Goal: Information Seeking & Learning: Learn about a topic

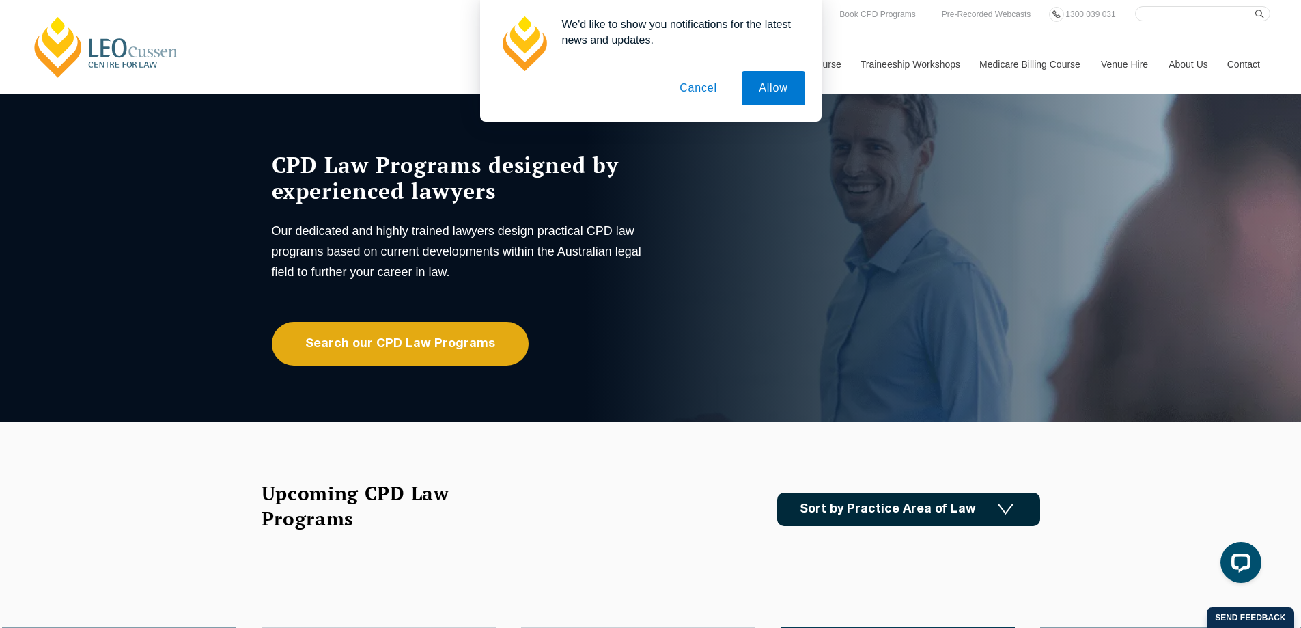
click at [966, 513] on link "Sort by Practice Area of Law" at bounding box center [908, 508] width 263 height 33
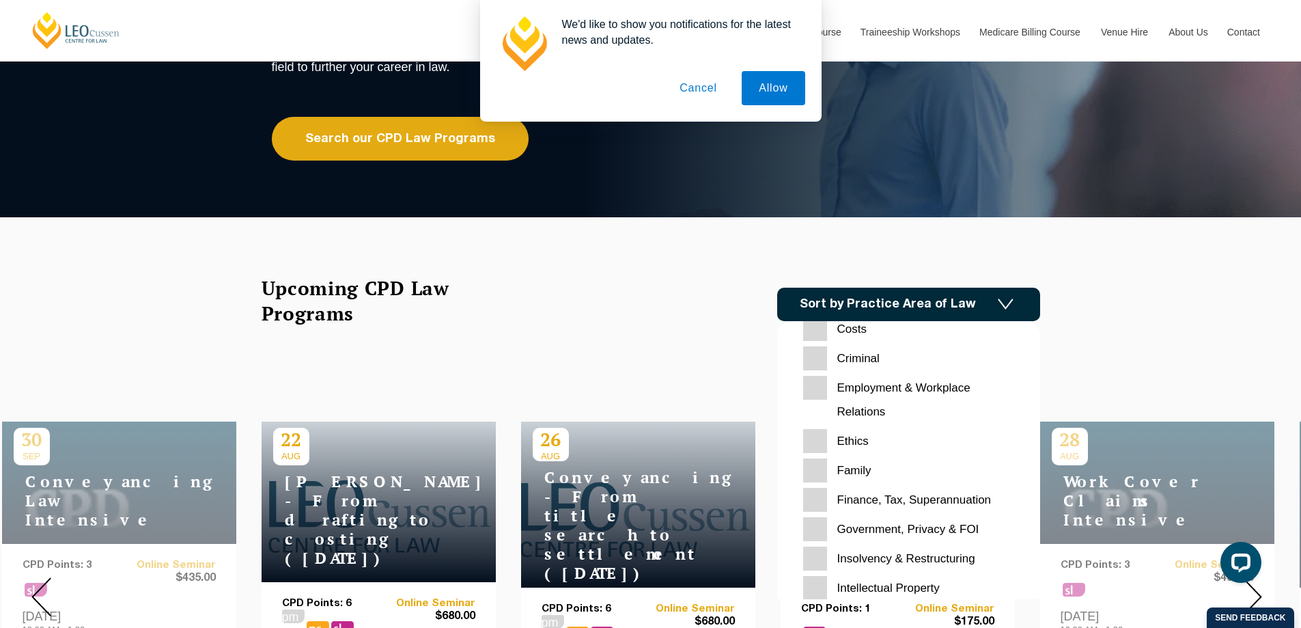
scroll to position [205, 0]
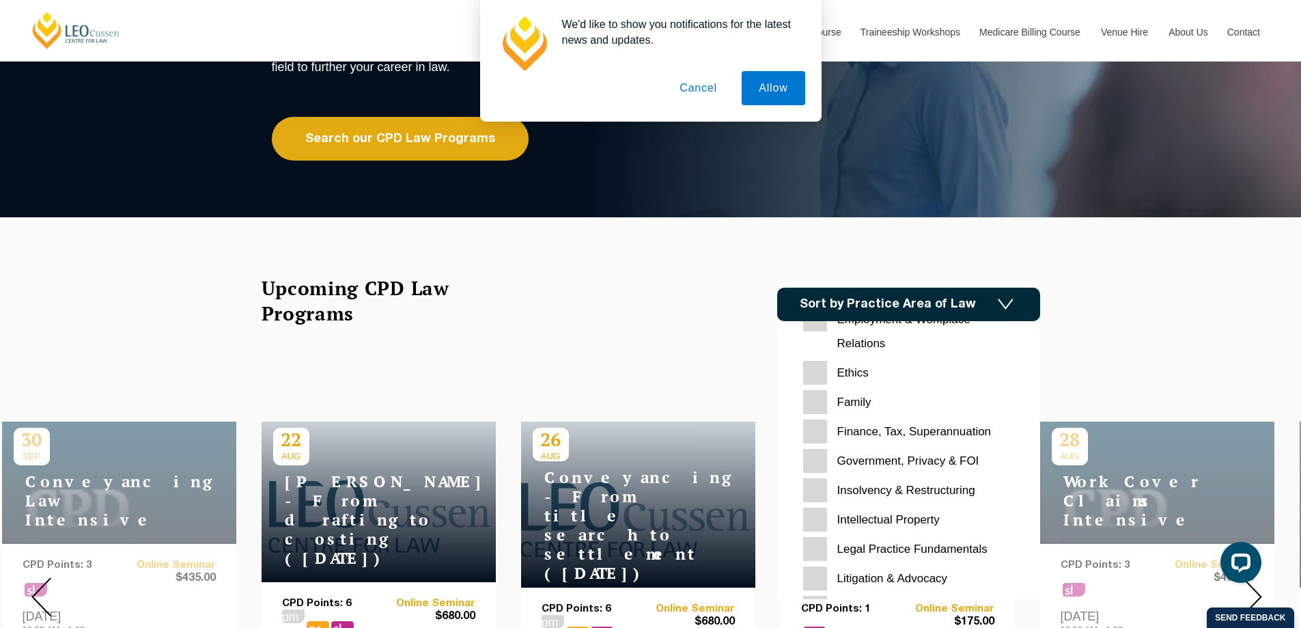
click at [912, 462] on FOI "Government, Privacy & FOI" at bounding box center [908, 461] width 211 height 24
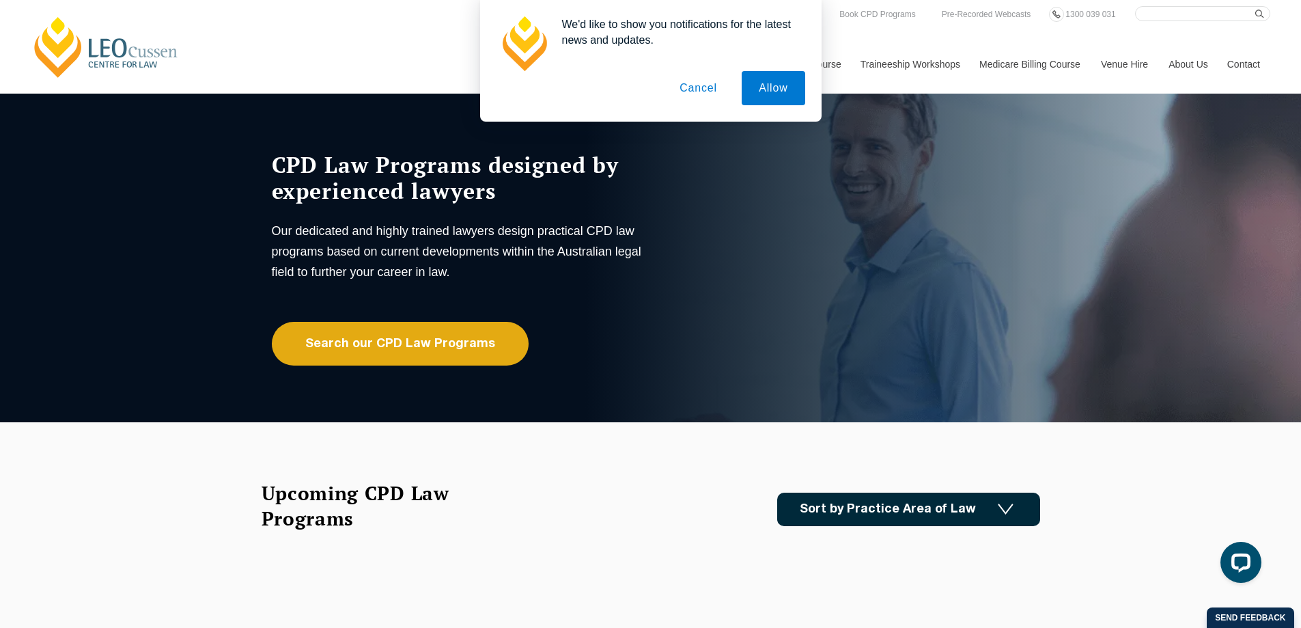
click at [703, 89] on button "Cancel" at bounding box center [698, 88] width 72 height 34
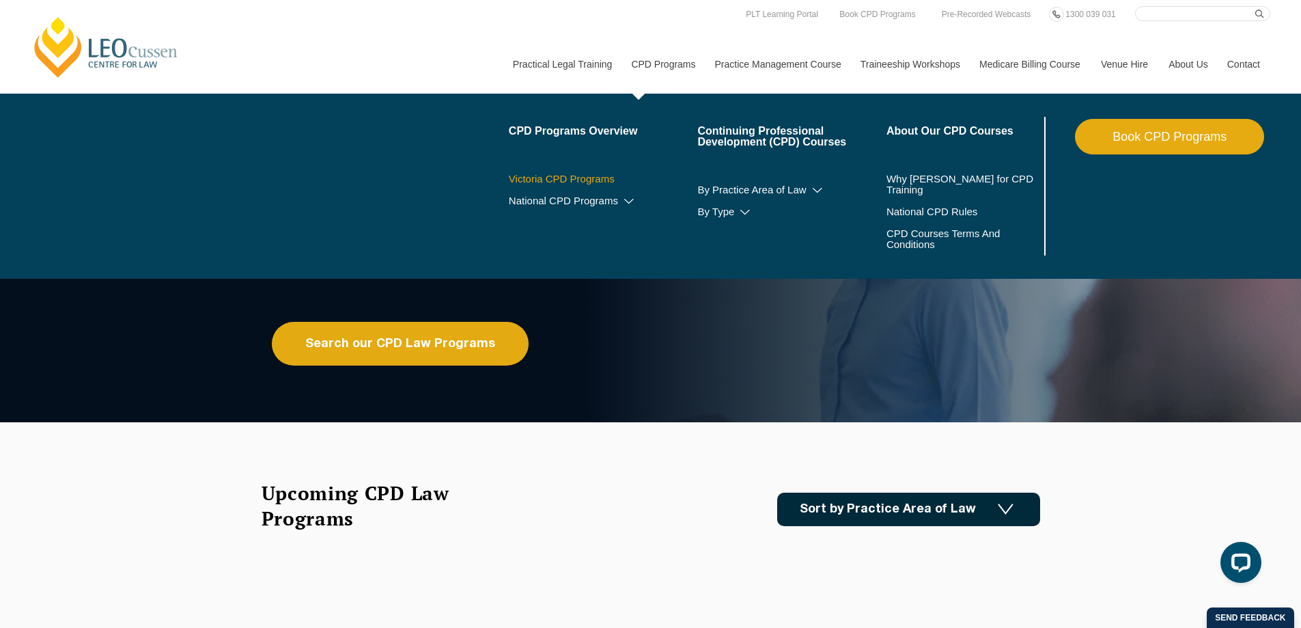
click at [600, 182] on link "Victoria CPD Programs" at bounding box center [603, 178] width 189 height 11
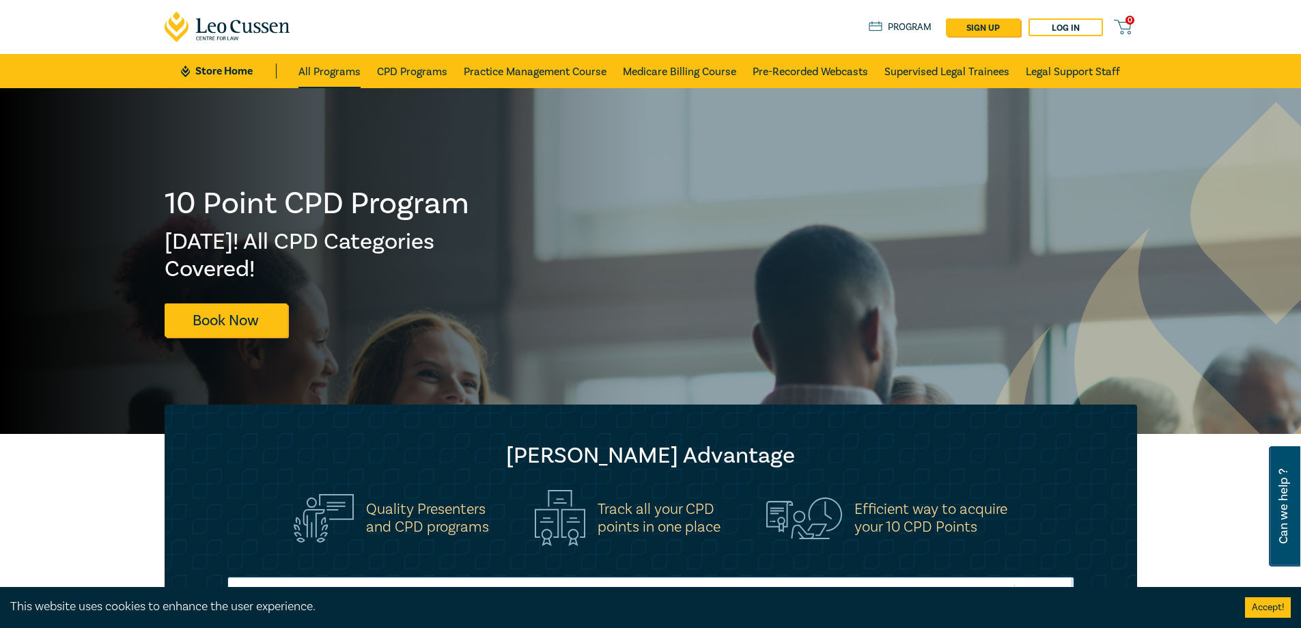
click at [322, 67] on link "All Programs" at bounding box center [329, 71] width 62 height 34
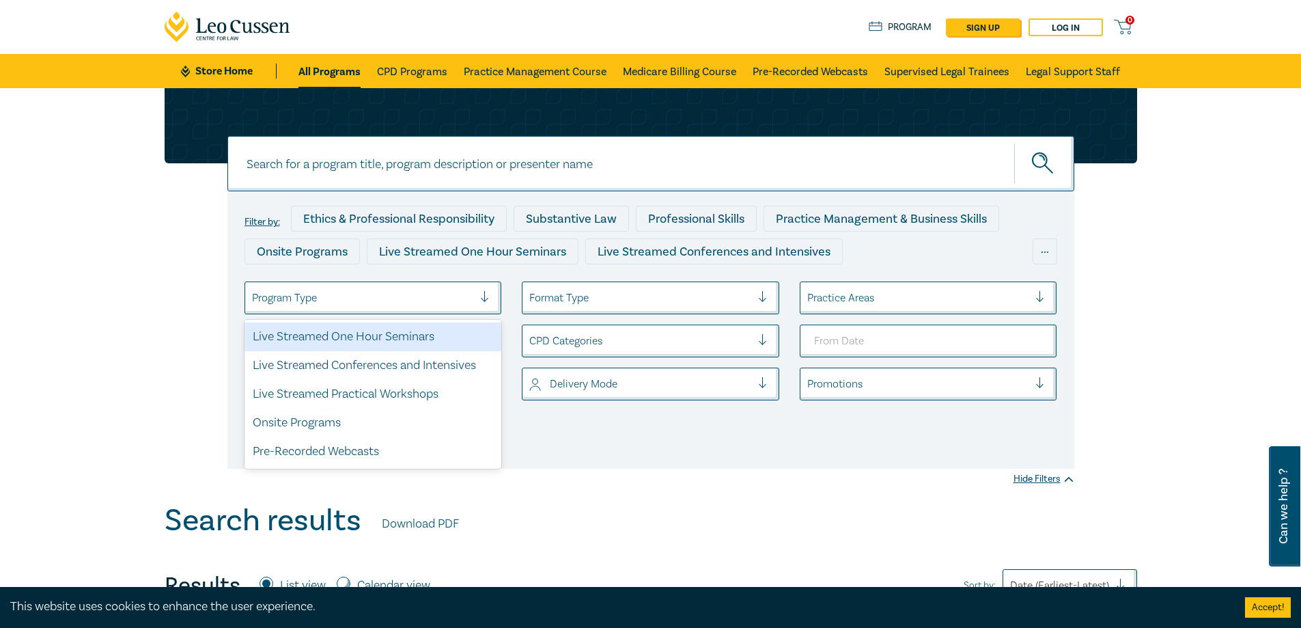
click at [435, 294] on div at bounding box center [363, 298] width 222 height 18
click at [425, 284] on div "Program Type" at bounding box center [372, 297] width 257 height 33
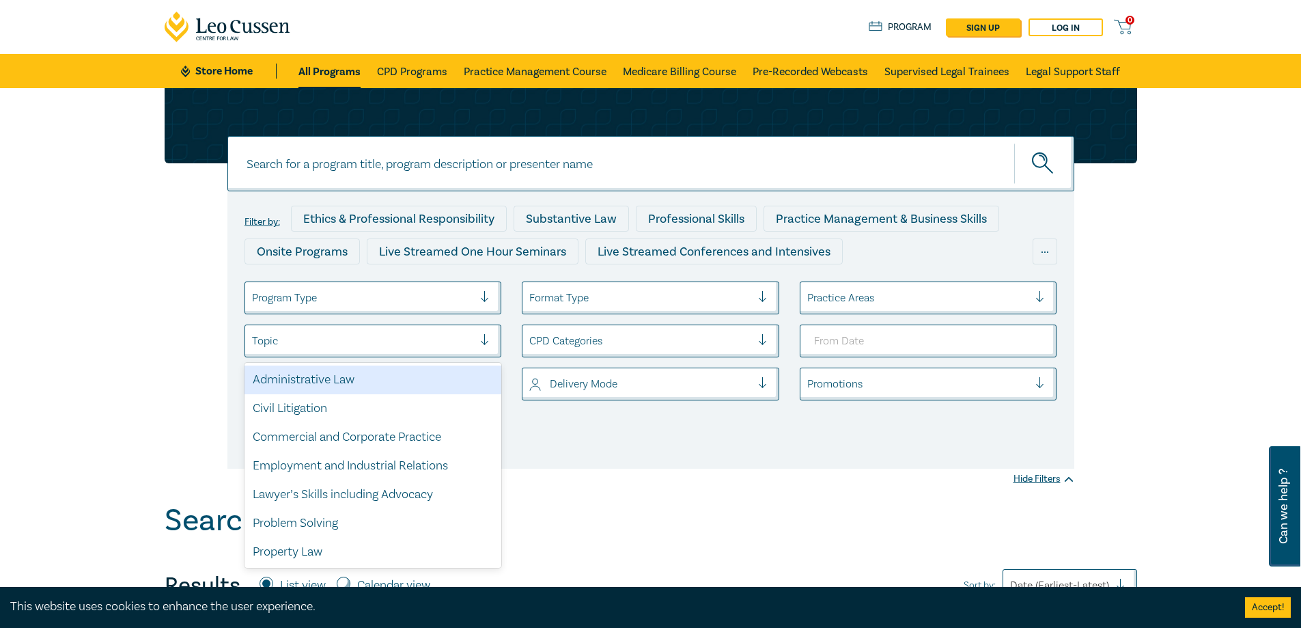
click at [408, 333] on div at bounding box center [363, 341] width 222 height 18
click at [385, 379] on div "Administrative Law" at bounding box center [372, 379] width 257 height 29
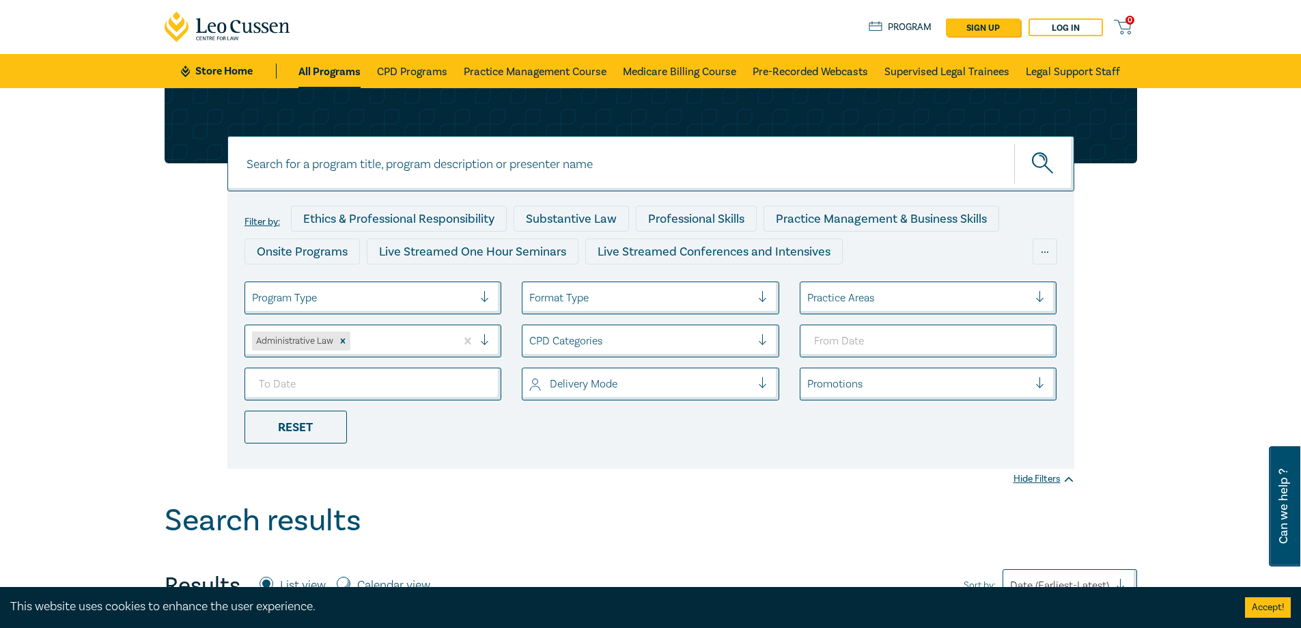
click at [399, 340] on div at bounding box center [401, 341] width 96 height 18
click at [616, 501] on div "Filter by: Ethics & Professional Responsibility Substantive Law Professional Sk…" at bounding box center [650, 295] width 1301 height 415
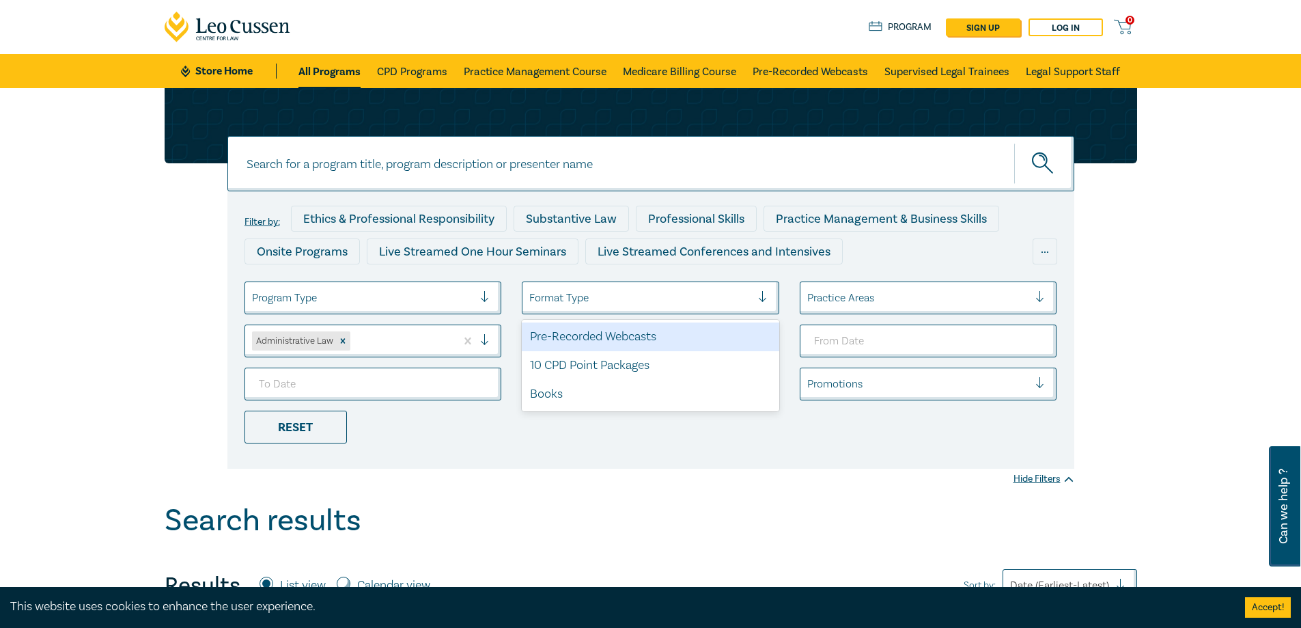
click at [617, 298] on div at bounding box center [640, 298] width 222 height 18
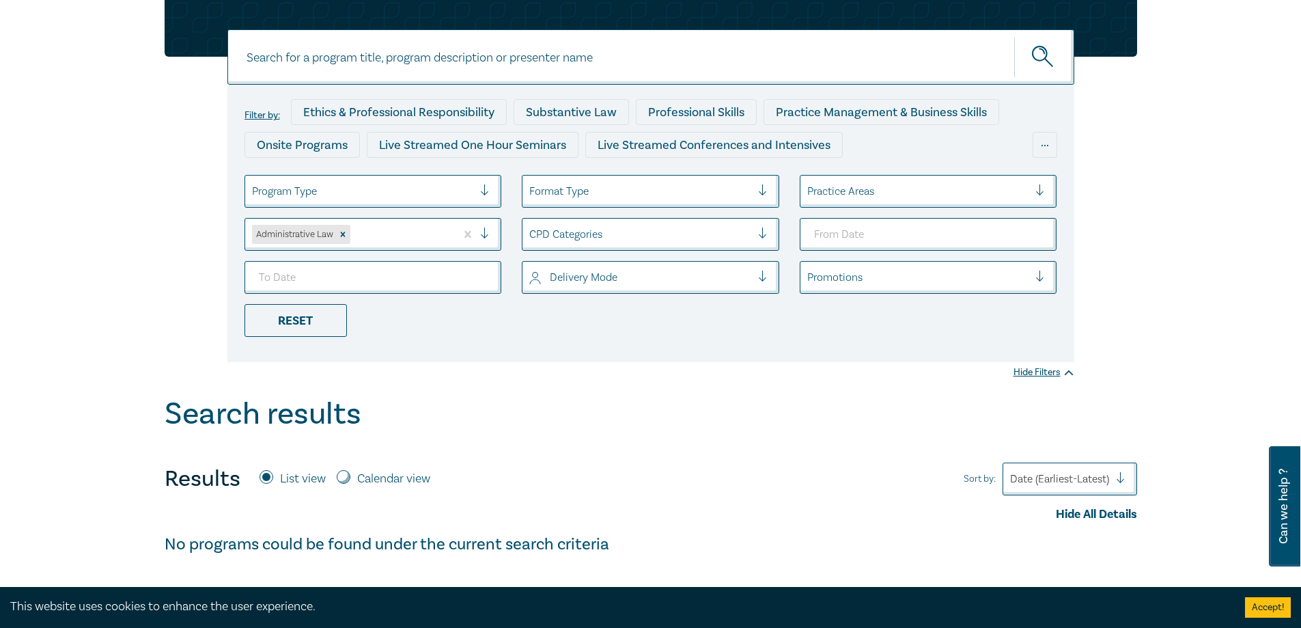
scroll to position [68, 0]
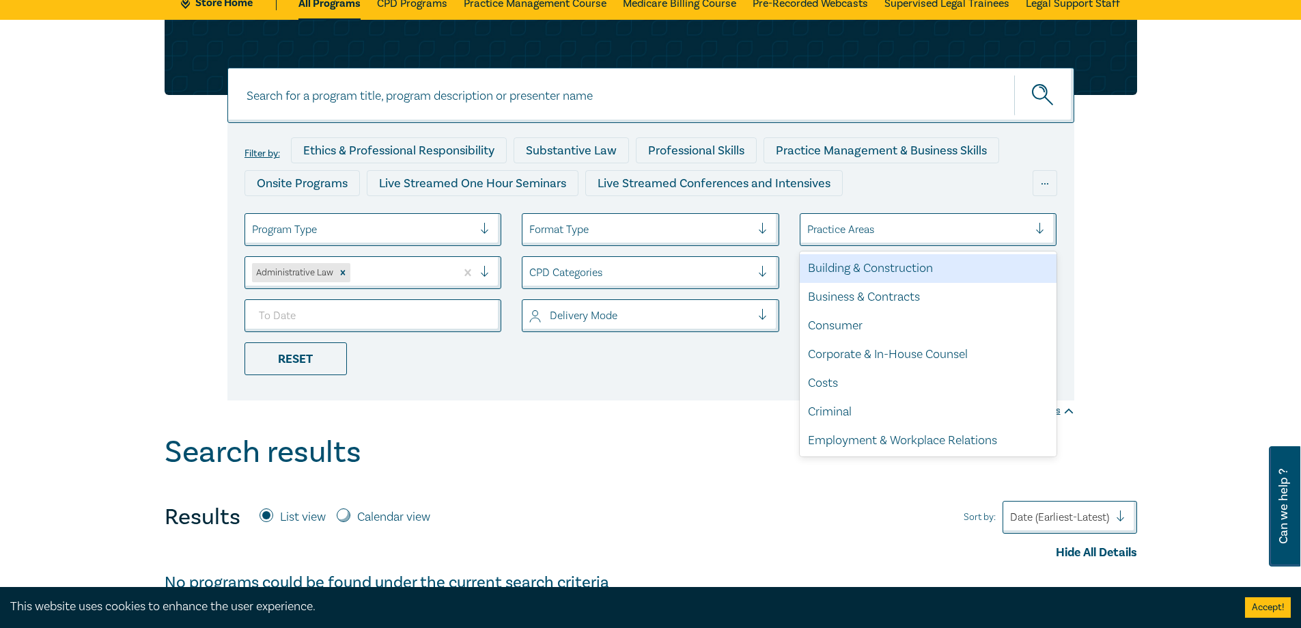
click at [910, 229] on div at bounding box center [918, 230] width 222 height 18
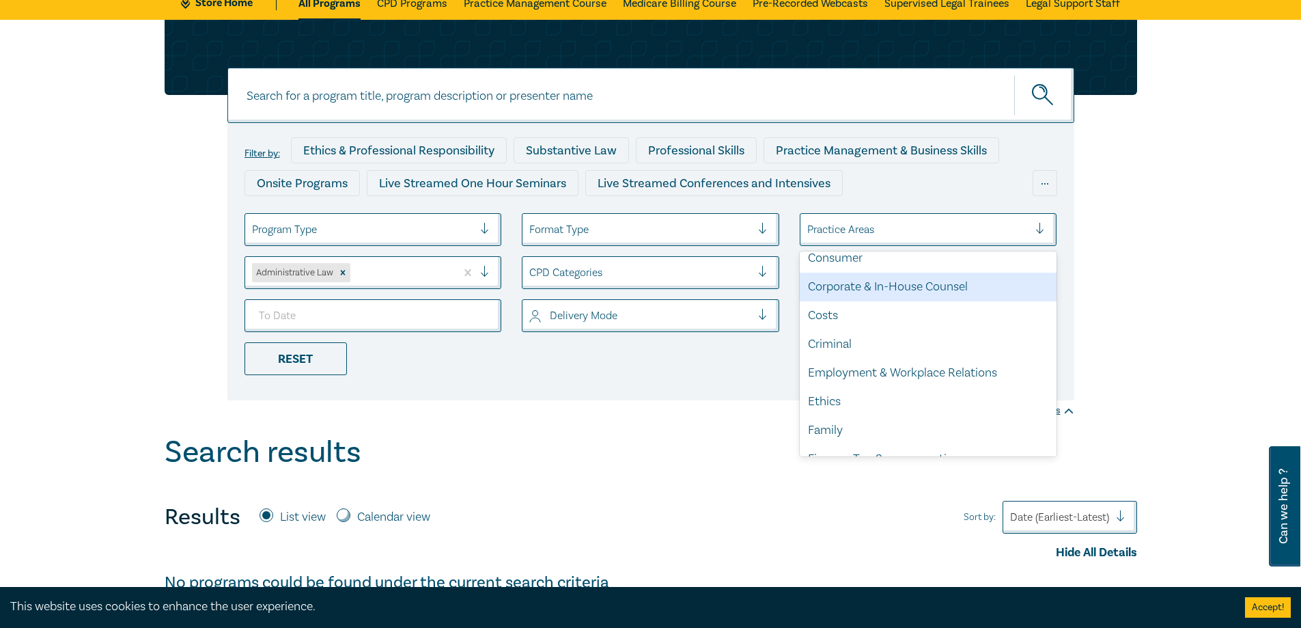
scroll to position [137, 0]
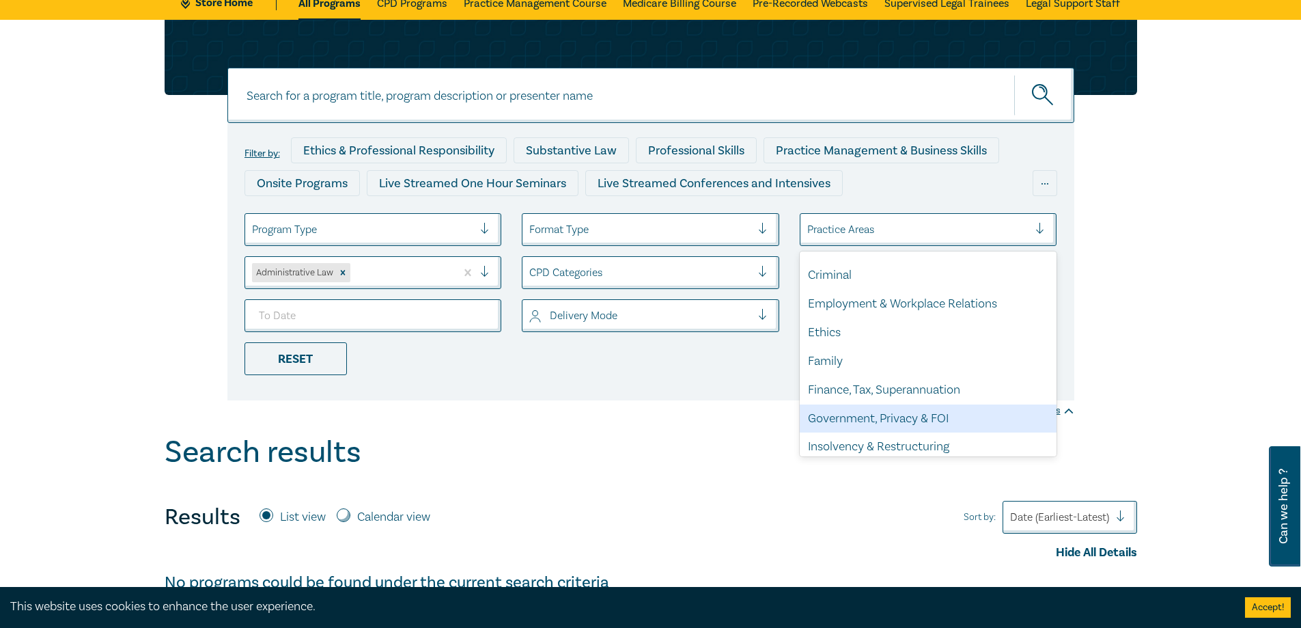
click at [916, 423] on div "Government, Privacy & FOI" at bounding box center [928, 418] width 257 height 29
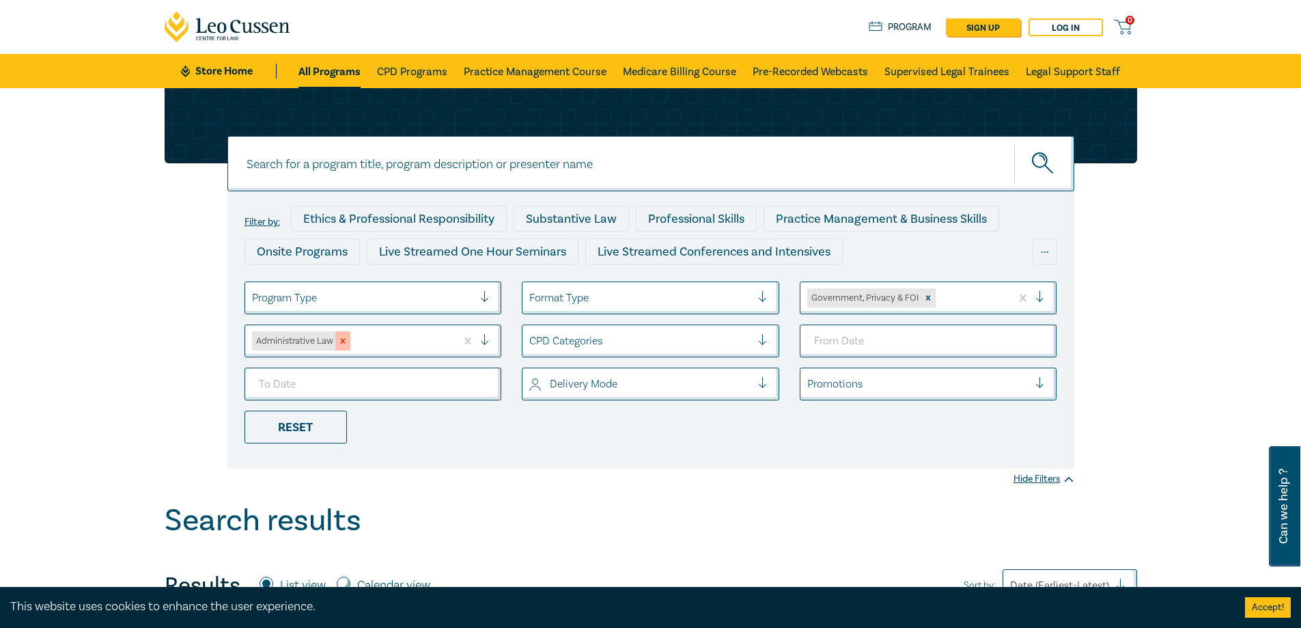
click at [339, 339] on icon "Remove Administrative Law" at bounding box center [343, 341] width 10 height 10
click at [285, 427] on div "Reset" at bounding box center [295, 426] width 102 height 33
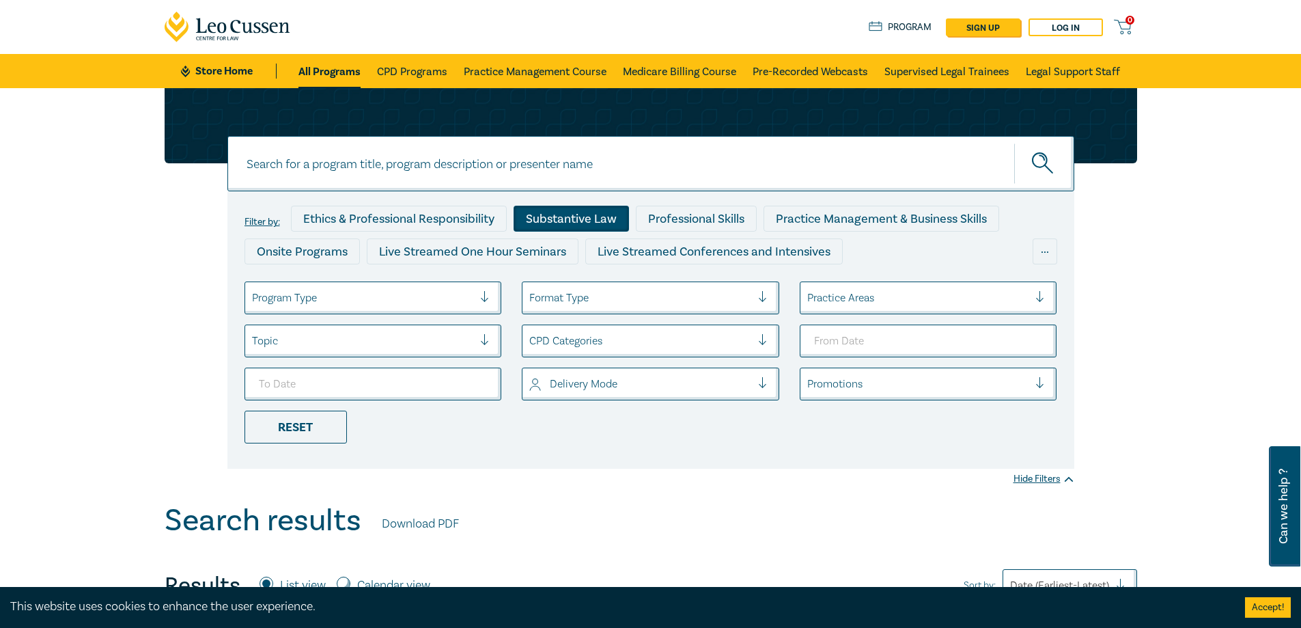
click at [570, 231] on div "Substantive Law" at bounding box center [571, 219] width 115 height 26
click at [416, 352] on div "Topic" at bounding box center [363, 340] width 236 height 23
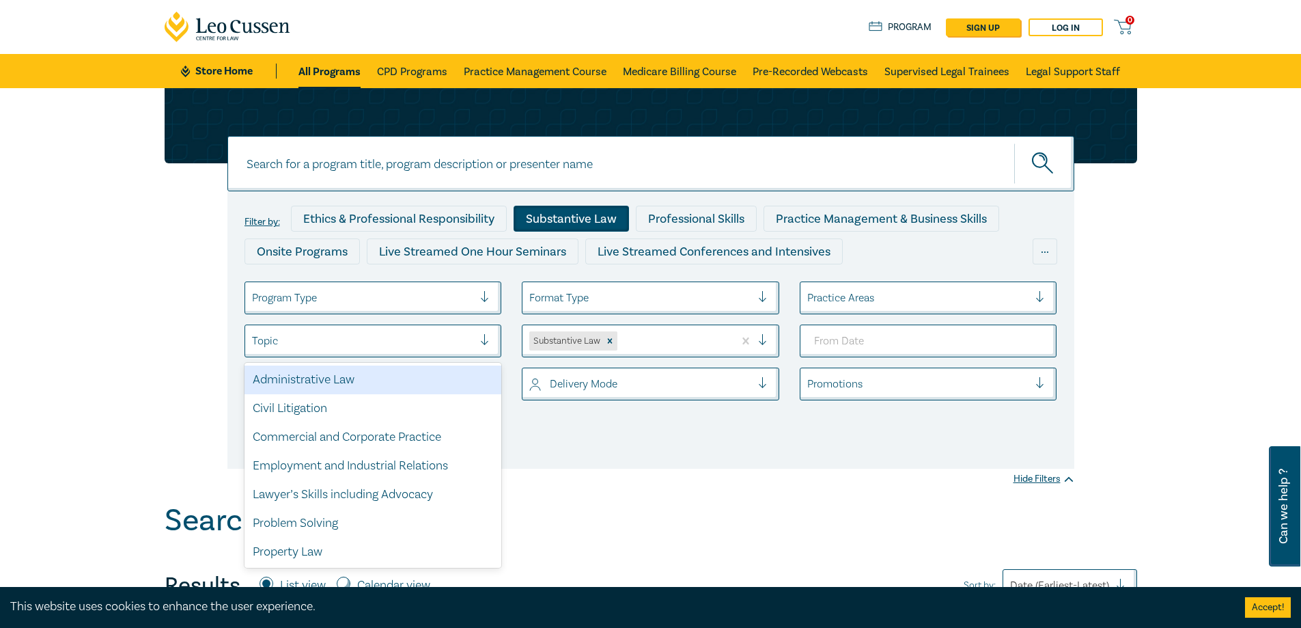
click at [404, 369] on div "Administrative Law" at bounding box center [372, 379] width 257 height 29
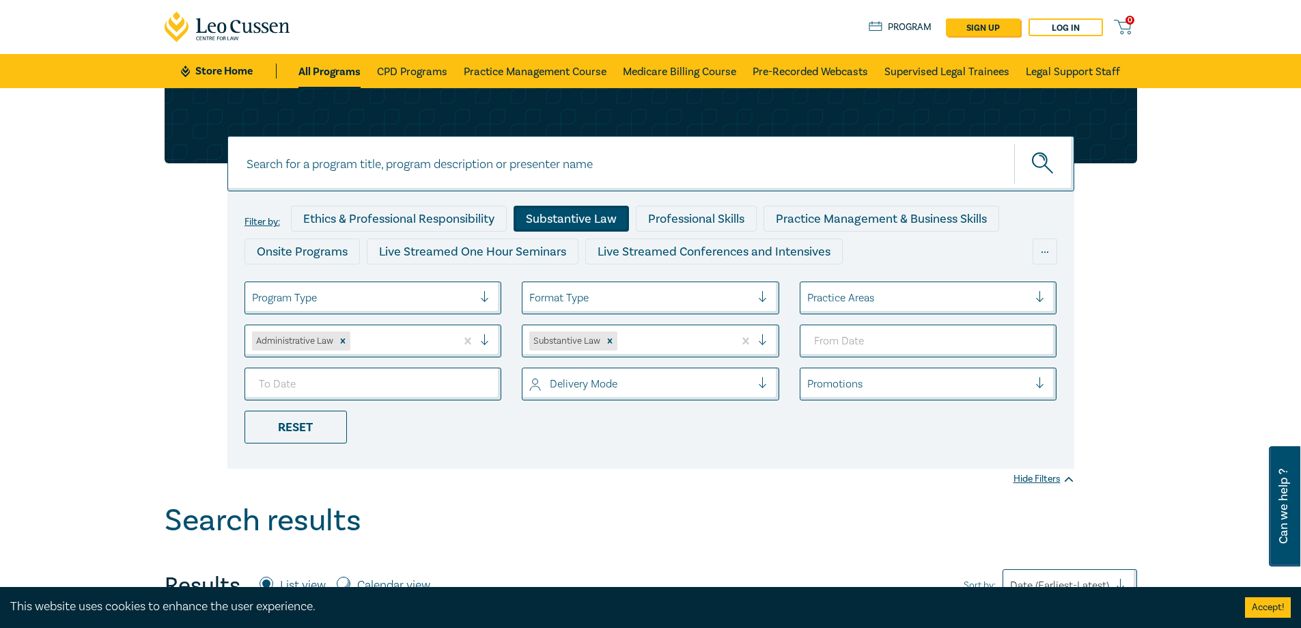
click at [223, 33] on icon at bounding box center [228, 27] width 126 height 31
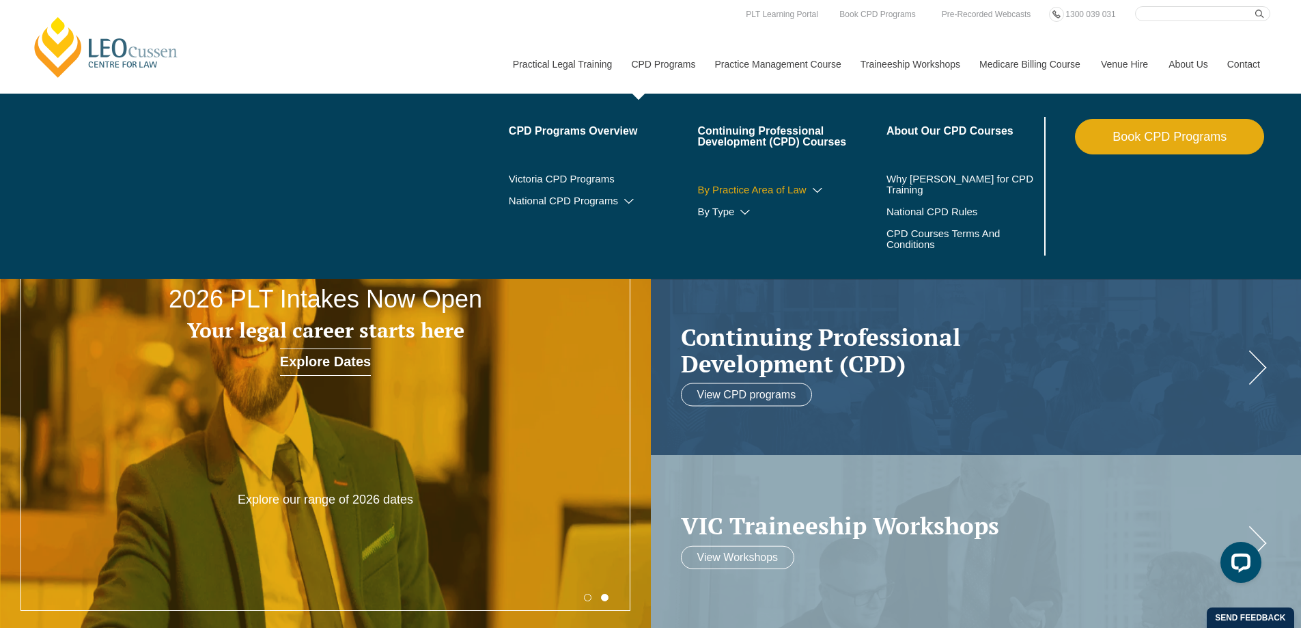
click at [761, 195] on link "By Practice Area of Law" at bounding box center [791, 189] width 189 height 11
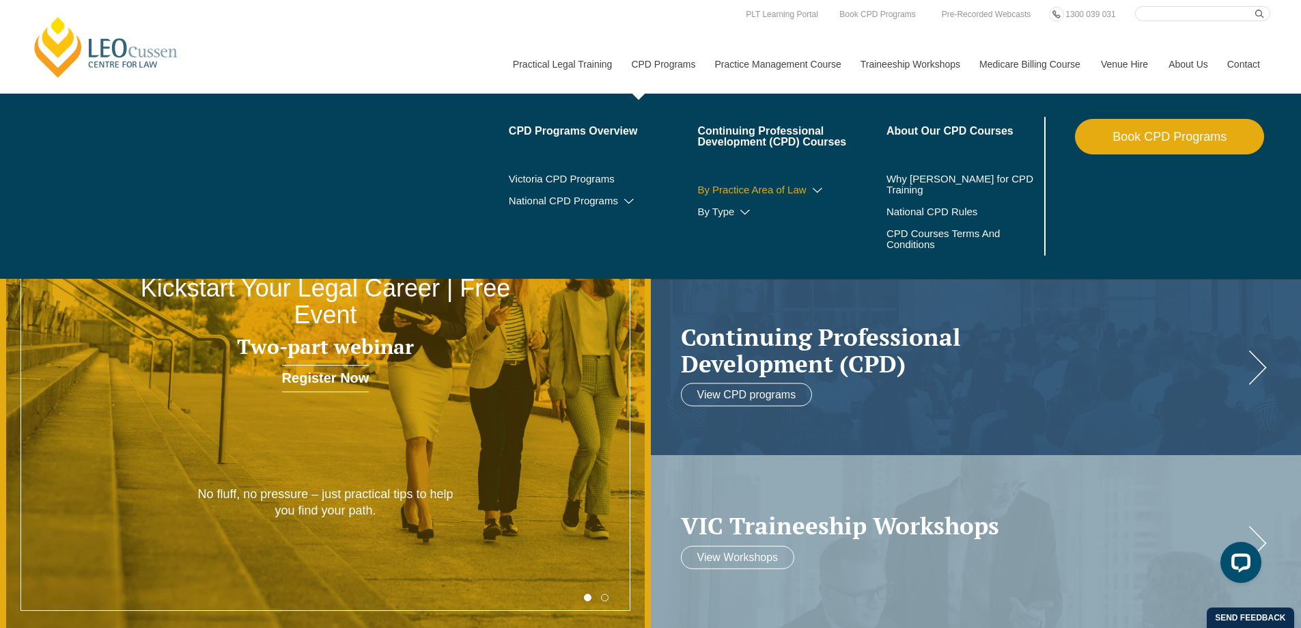
click at [753, 189] on link "By Practice Area of Law" at bounding box center [791, 189] width 189 height 11
click at [815, 187] on icon at bounding box center [818, 191] width 14 height 10
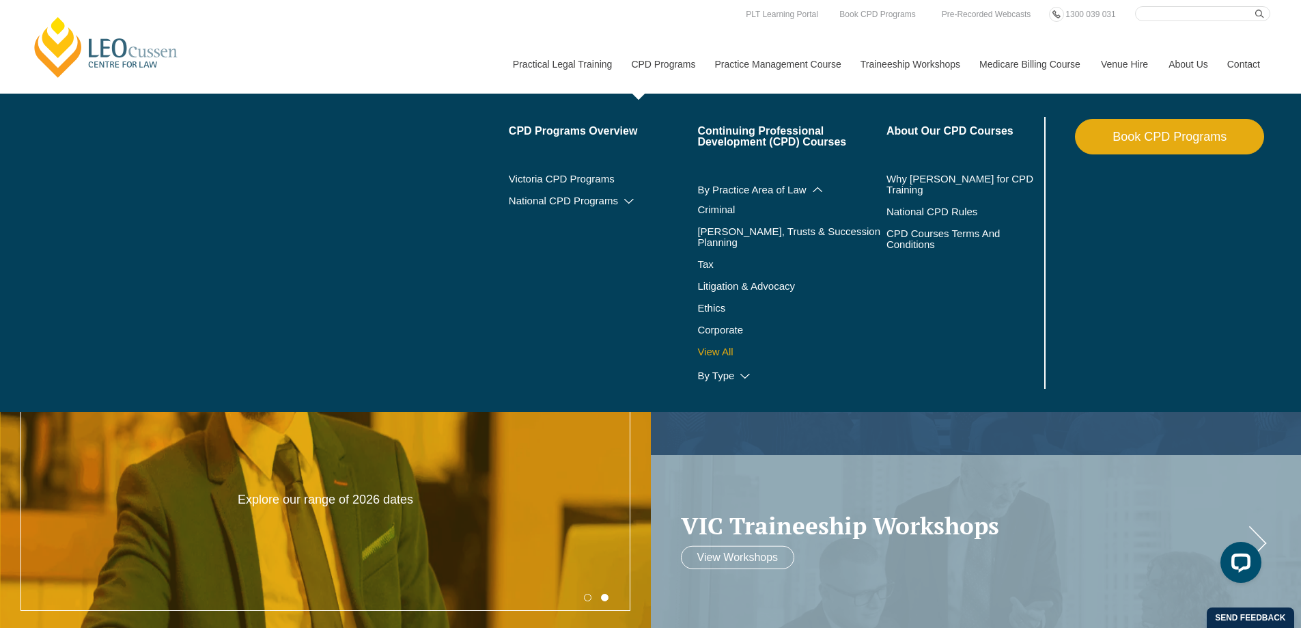
click at [718, 346] on link "View All" at bounding box center [791, 351] width 189 height 11
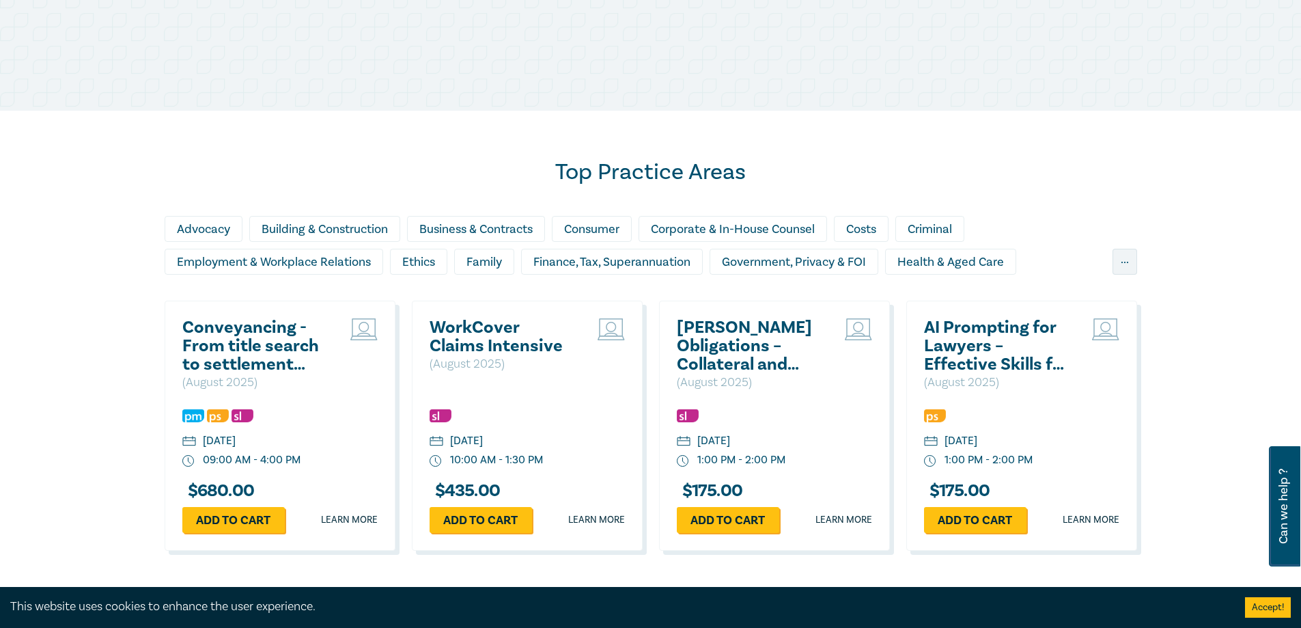
scroll to position [820, 0]
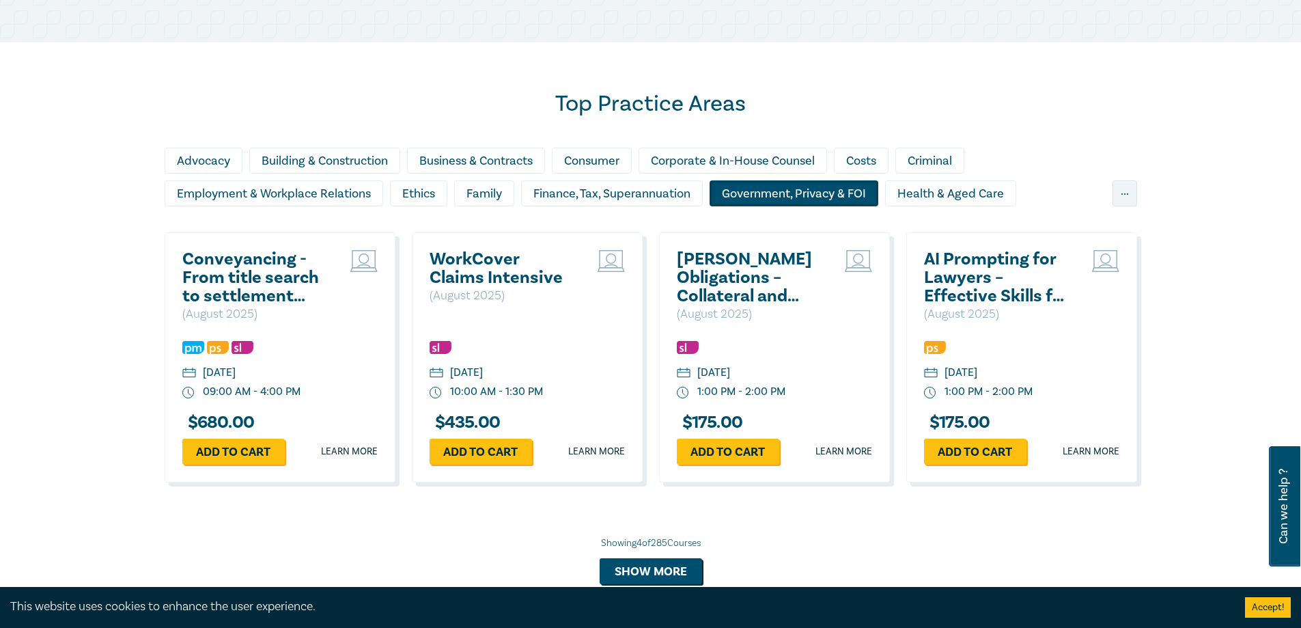
click at [764, 182] on div "Government, Privacy & FOI" at bounding box center [794, 193] width 169 height 26
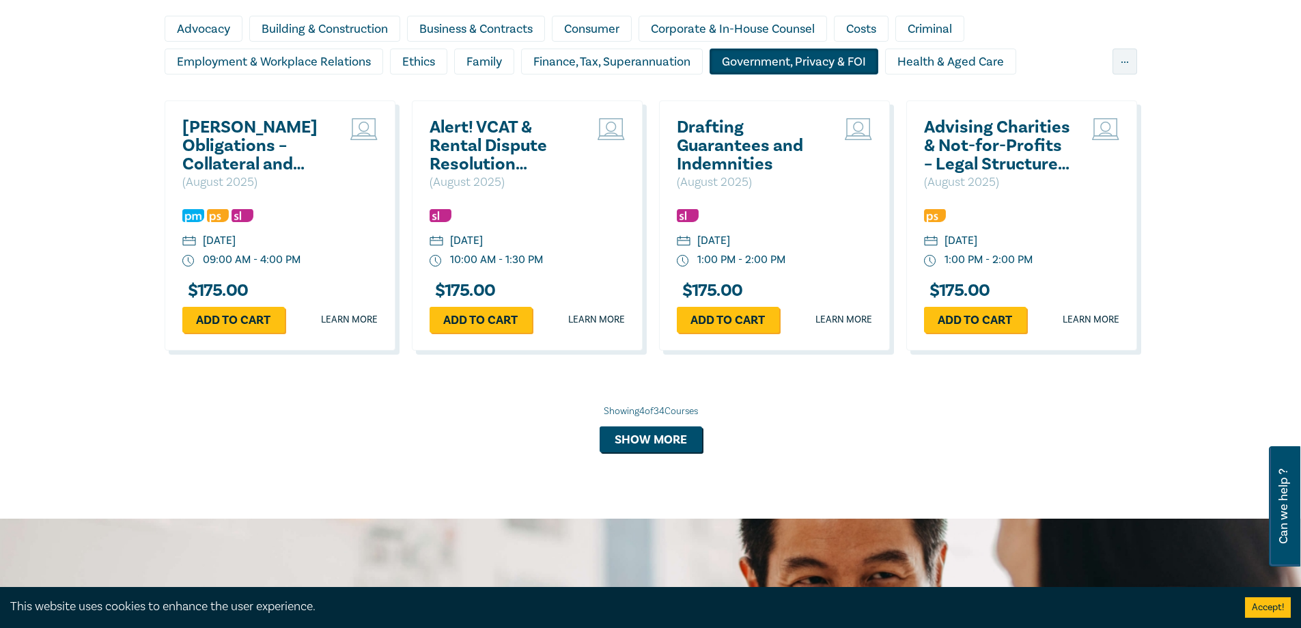
scroll to position [956, 0]
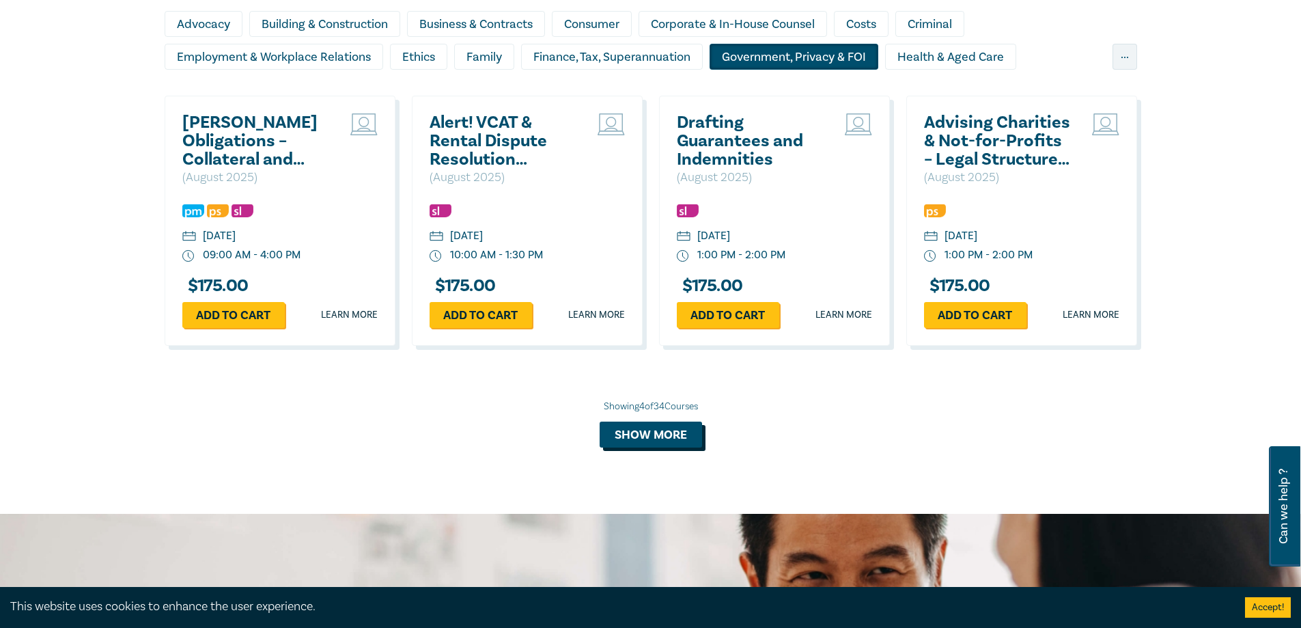
click at [654, 428] on button "Show more" at bounding box center [651, 434] width 102 height 26
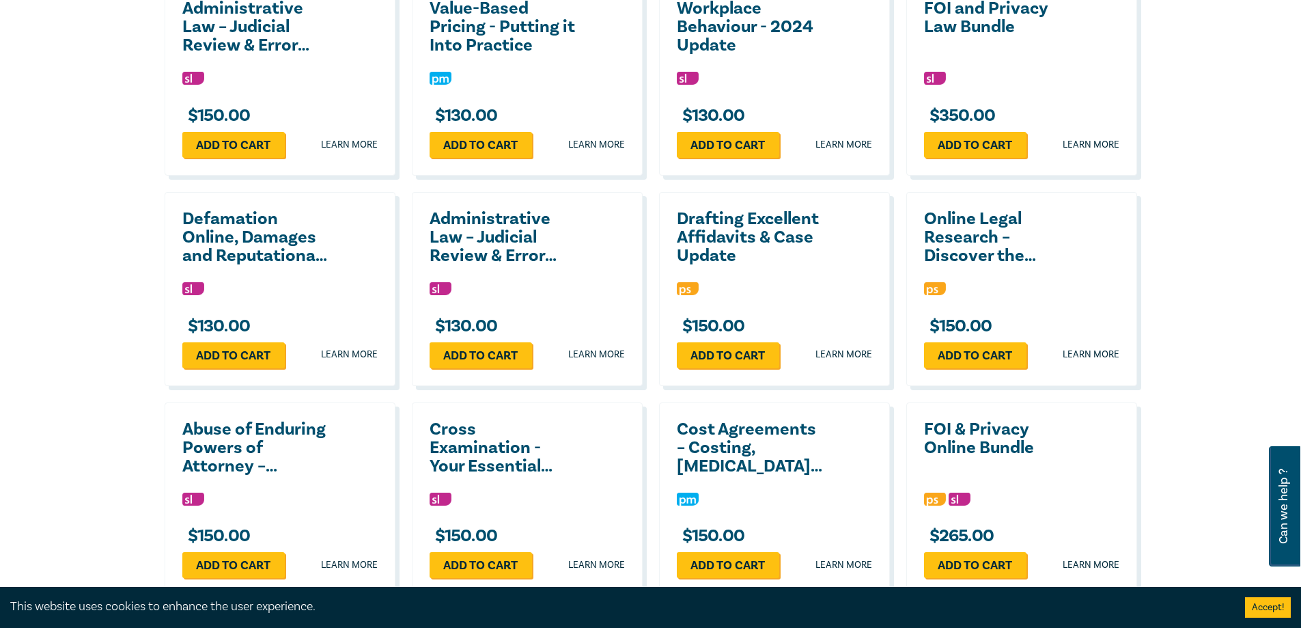
scroll to position [1844, 0]
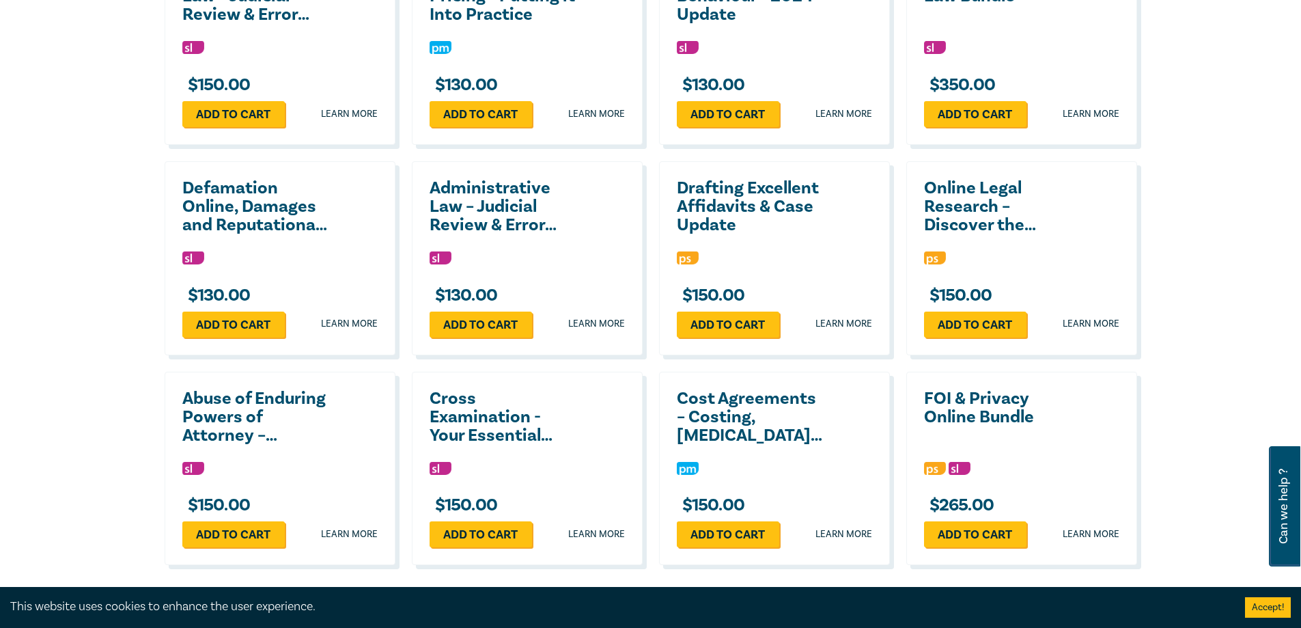
drag, startPoint x: 495, startPoint y: 328, endPoint x: 488, endPoint y: 201, distance: 127.9
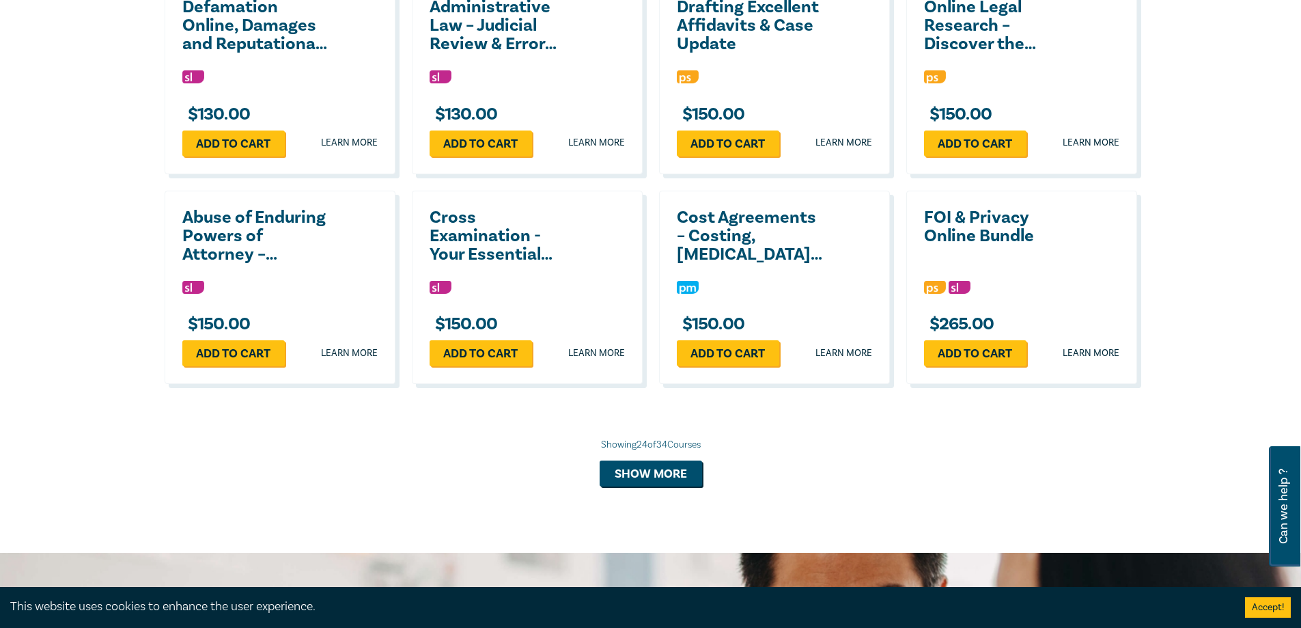
scroll to position [2049, 0]
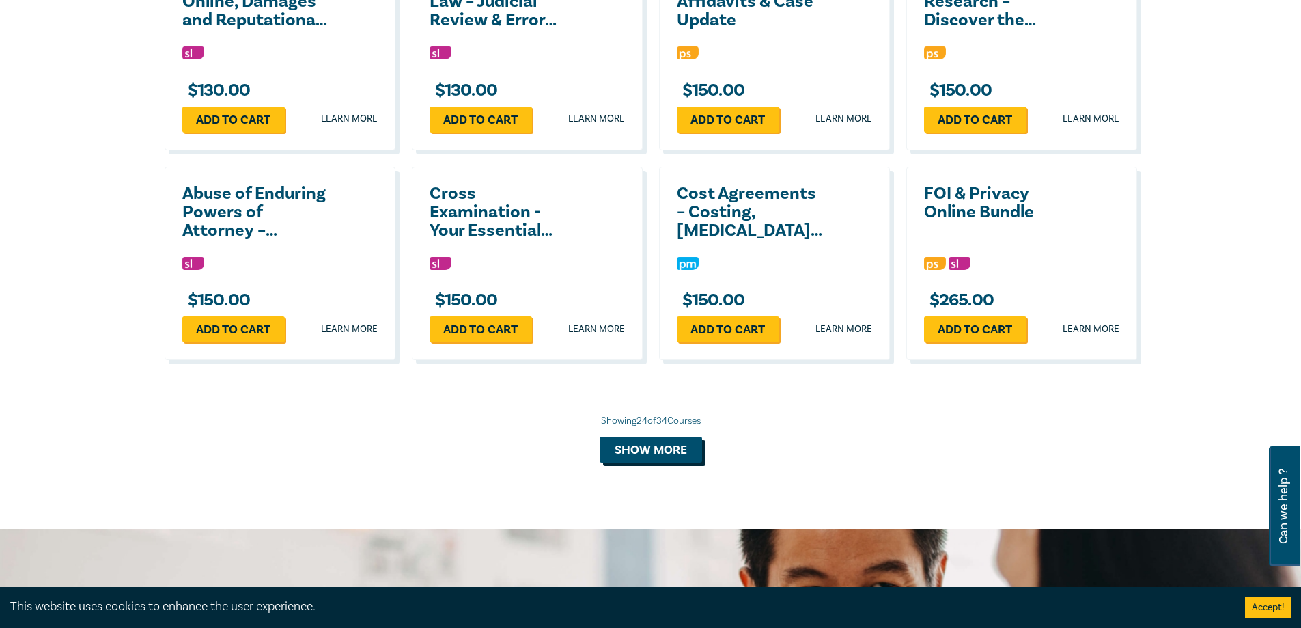
click at [649, 451] on button "Show more" at bounding box center [651, 449] width 102 height 26
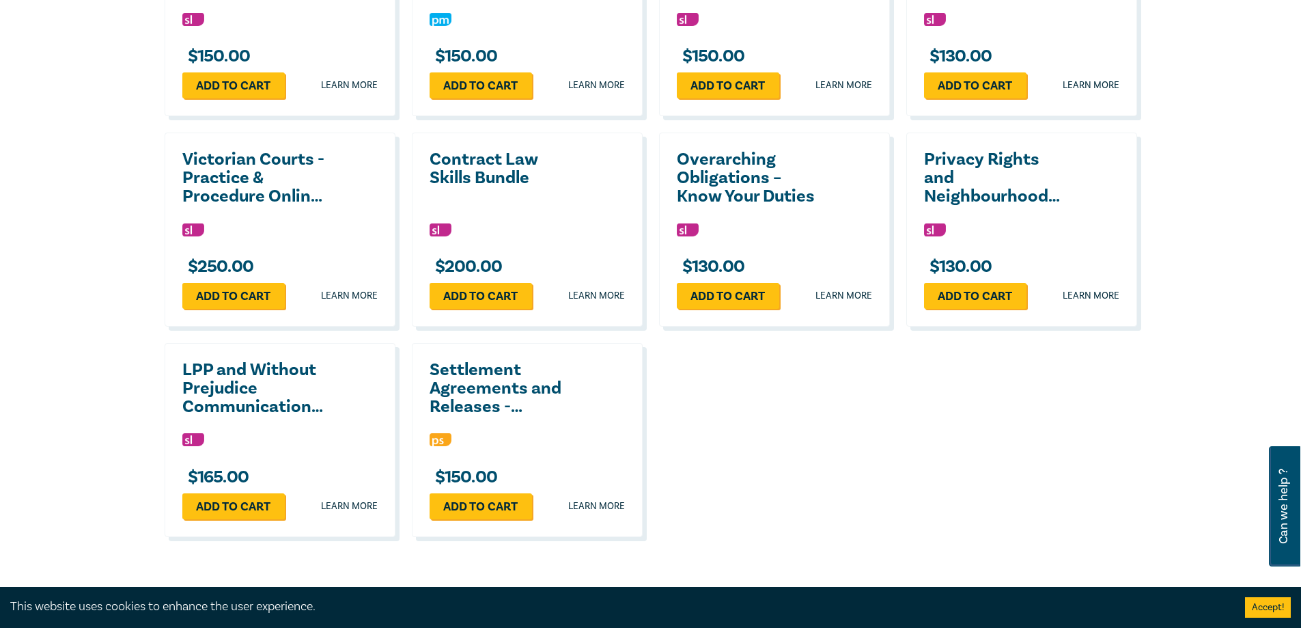
scroll to position [2527, 0]
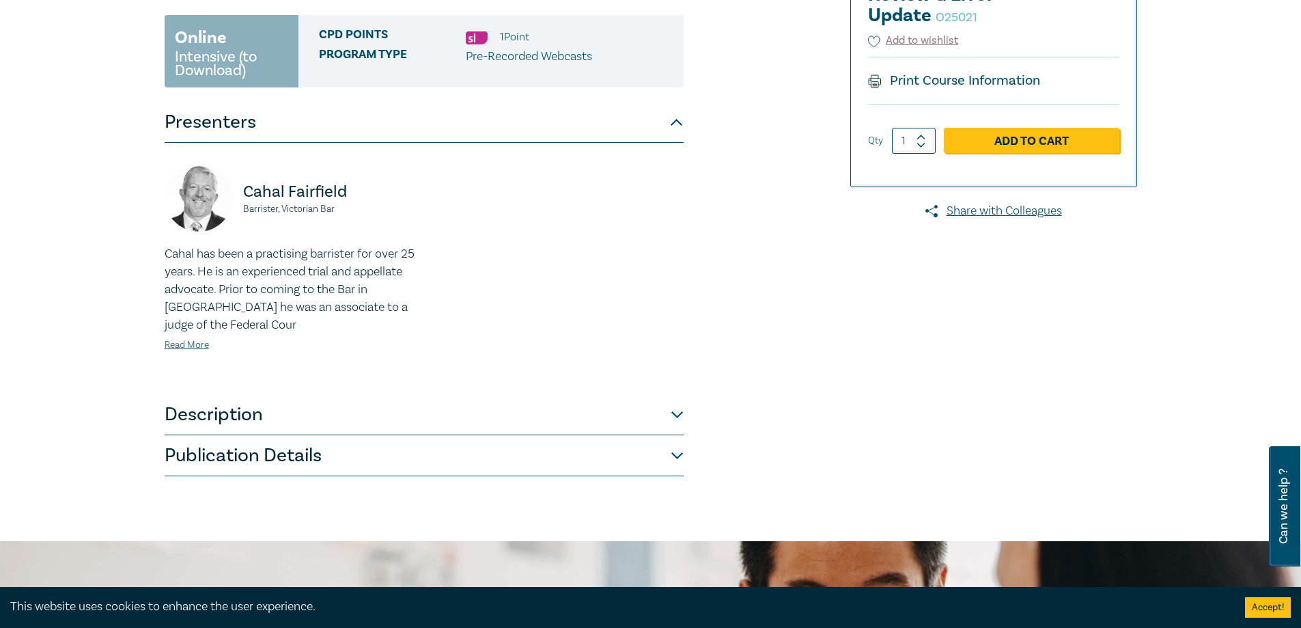
scroll to position [273, 0]
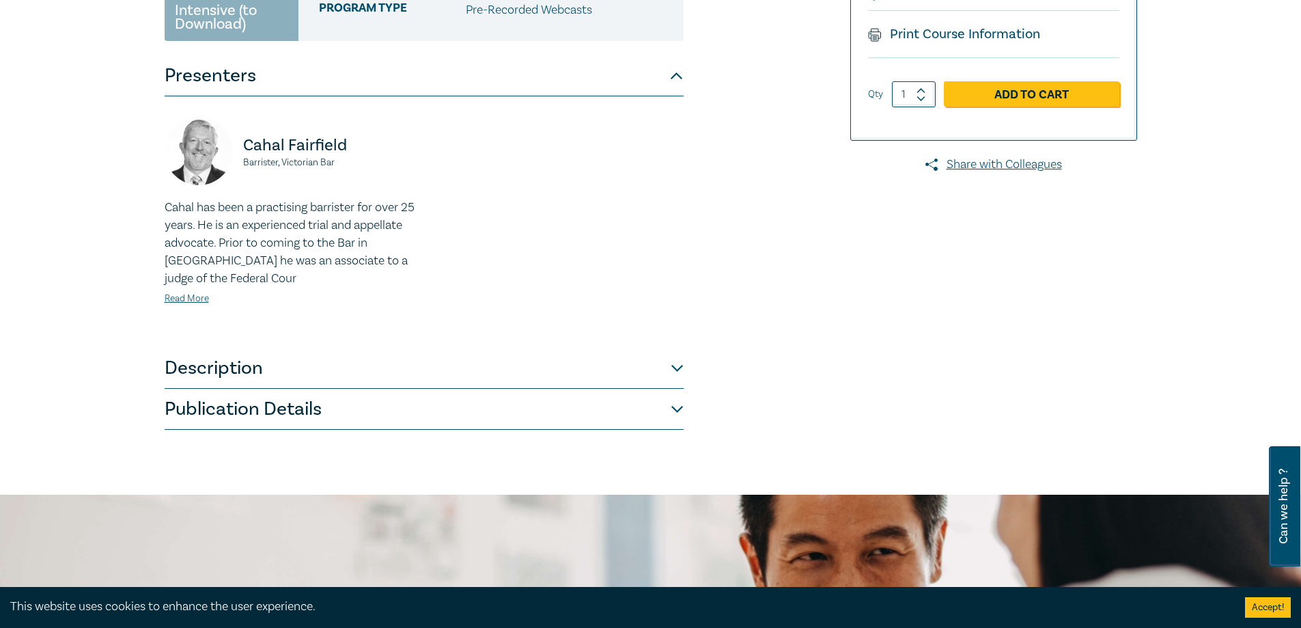
click at [296, 413] on button "Publication Details" at bounding box center [424, 409] width 519 height 41
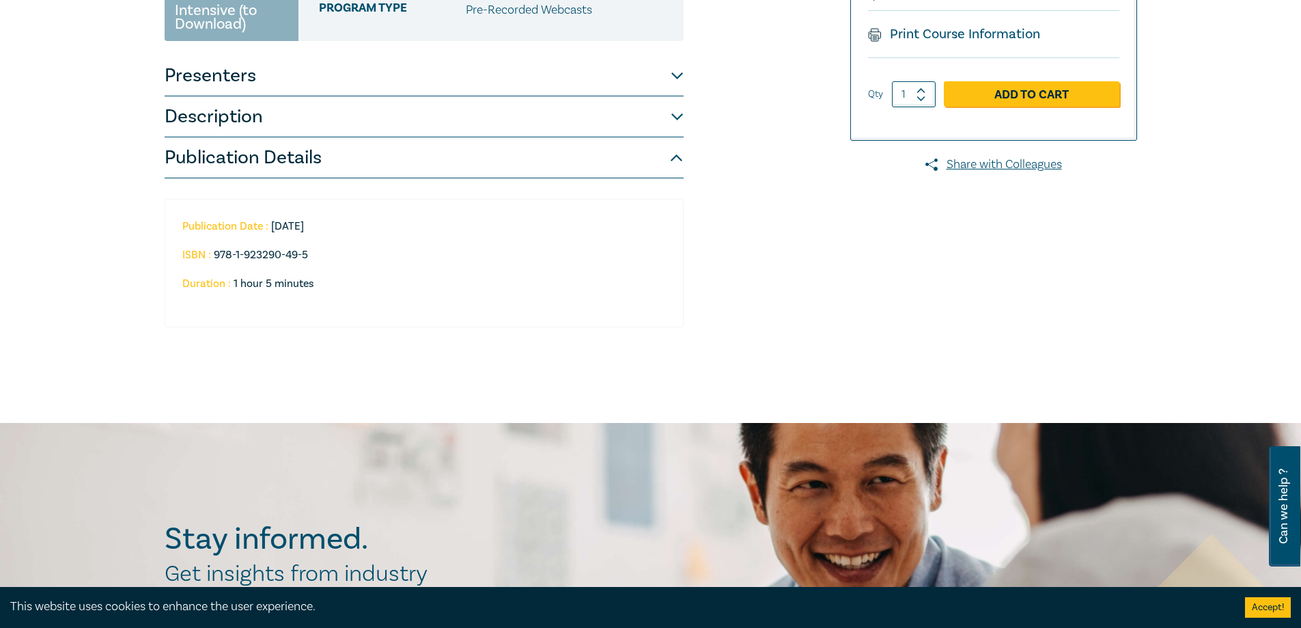
click at [473, 165] on button "Publication Details" at bounding box center [424, 157] width 519 height 41
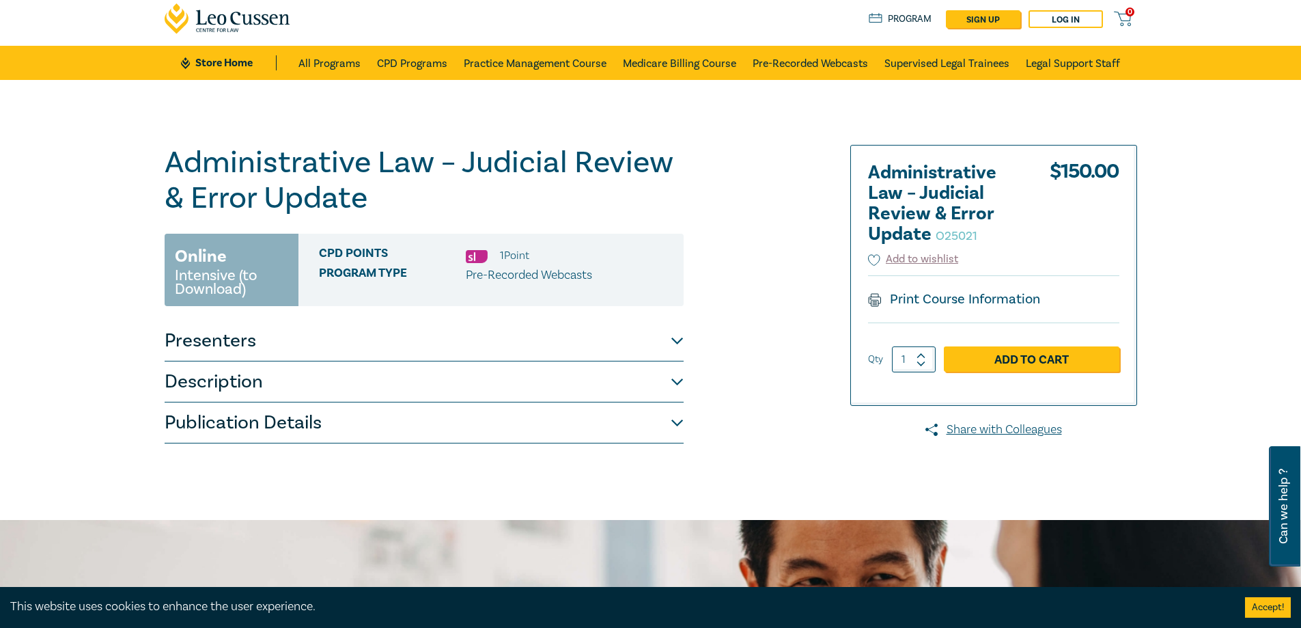
scroll to position [0, 0]
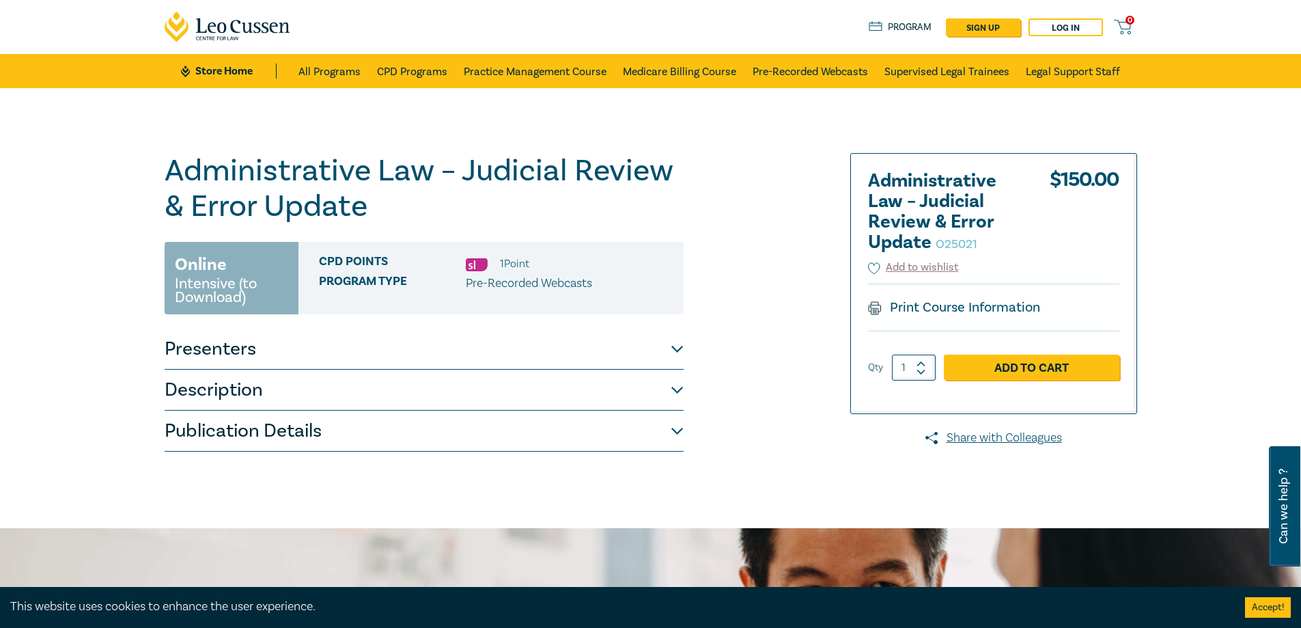
click at [300, 429] on button "Publication Details" at bounding box center [424, 430] width 519 height 41
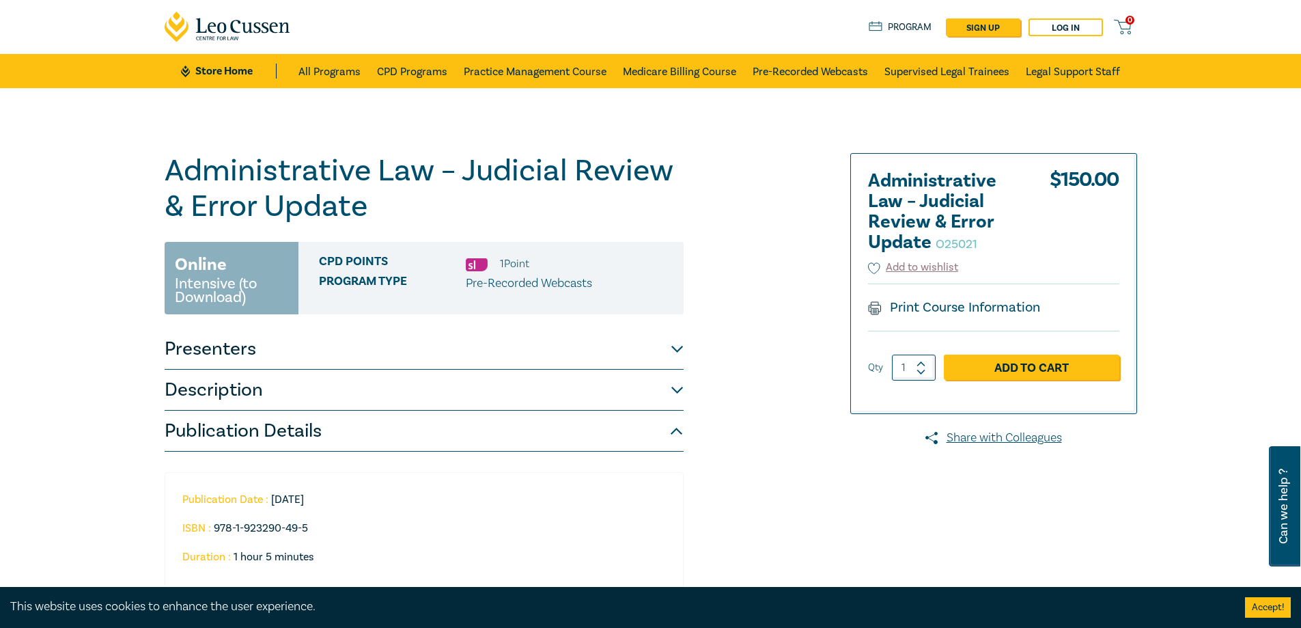
click at [304, 425] on button "Publication Details" at bounding box center [424, 430] width 519 height 41
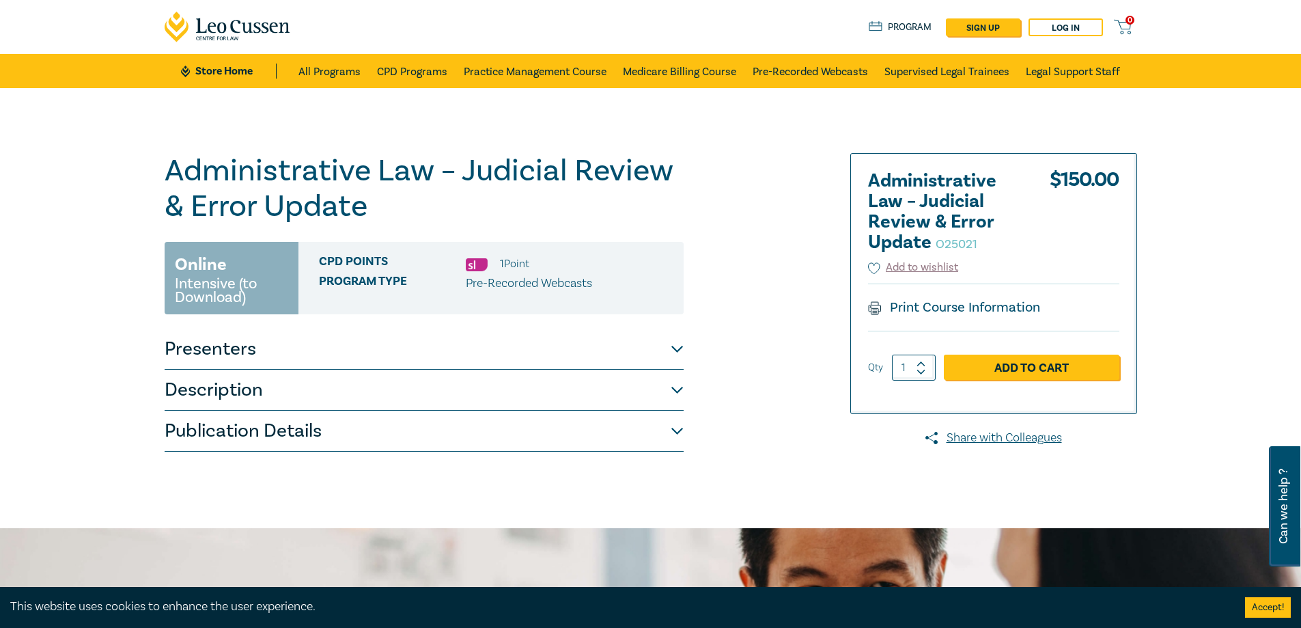
click at [311, 400] on button "Description" at bounding box center [424, 389] width 519 height 41
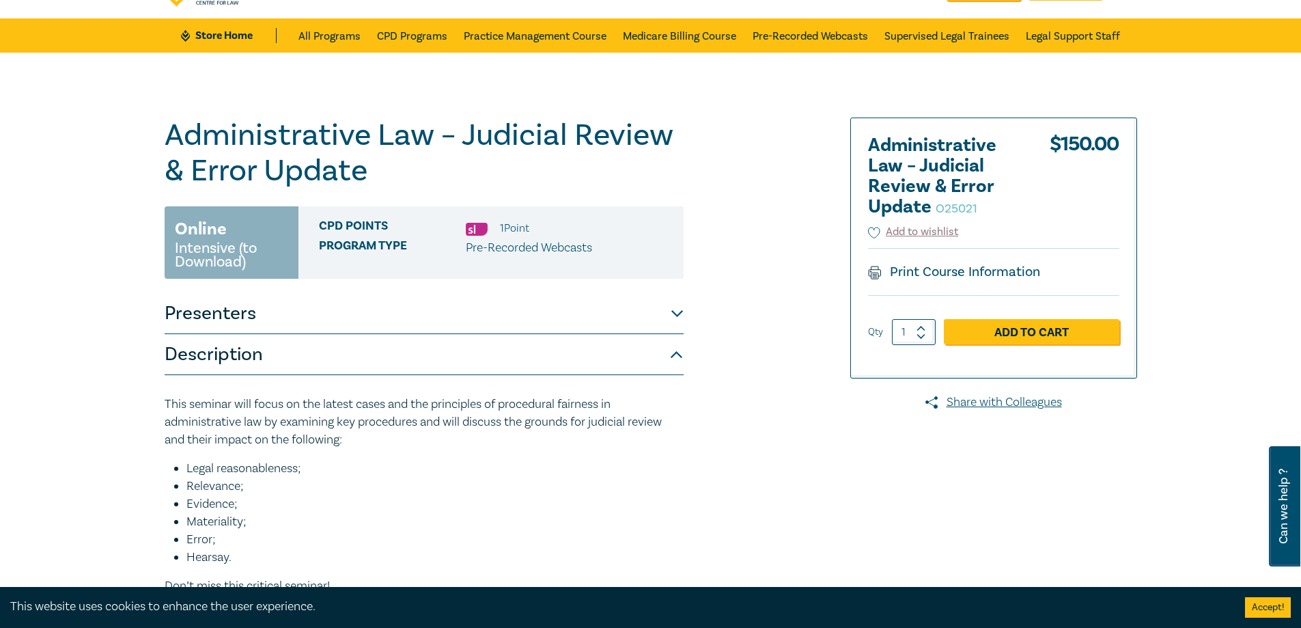
scroll to position [68, 0]
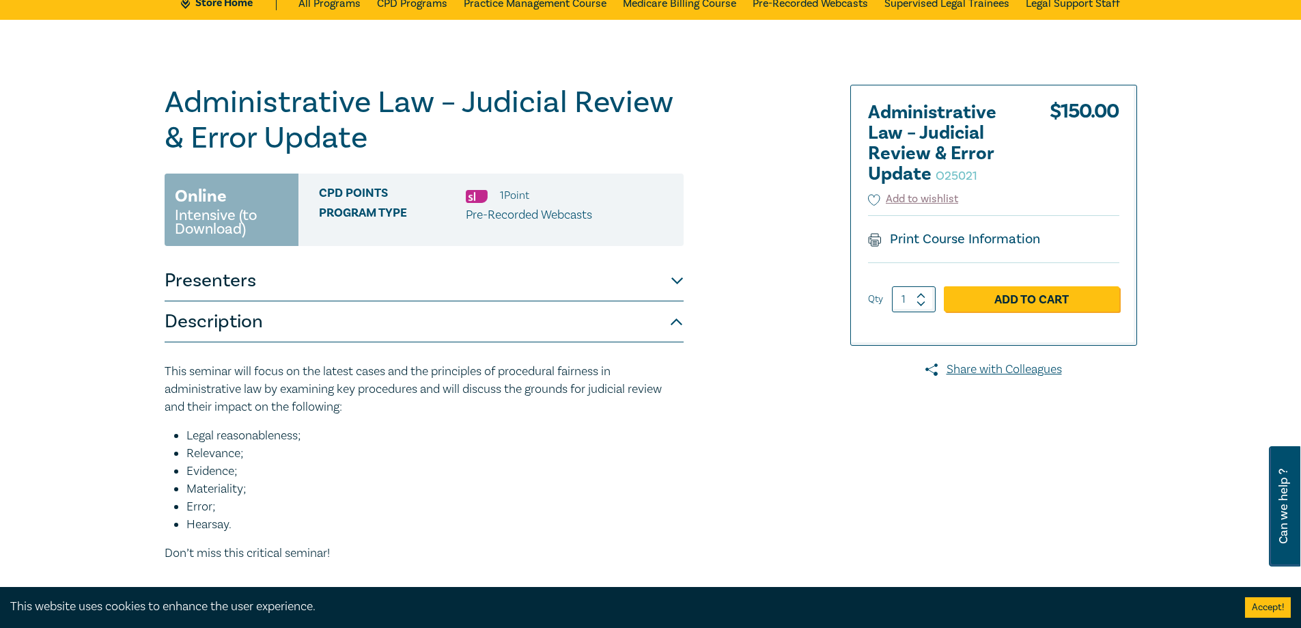
click at [403, 265] on button "Presenters" at bounding box center [424, 280] width 519 height 41
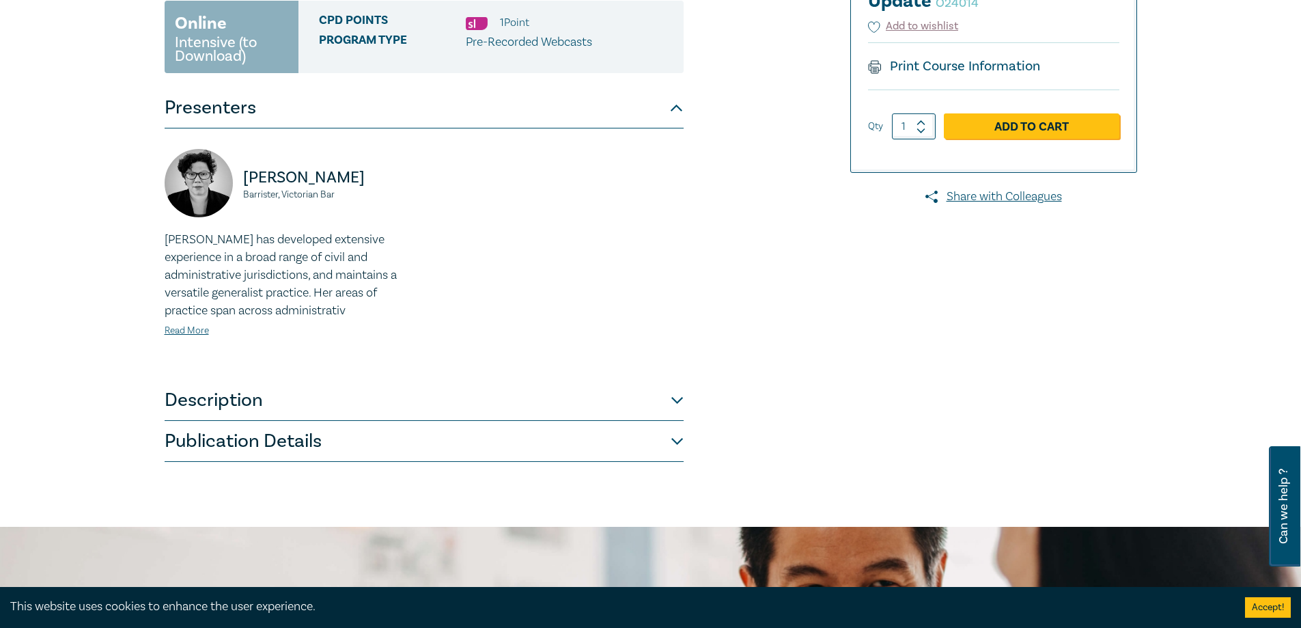
scroll to position [273, 0]
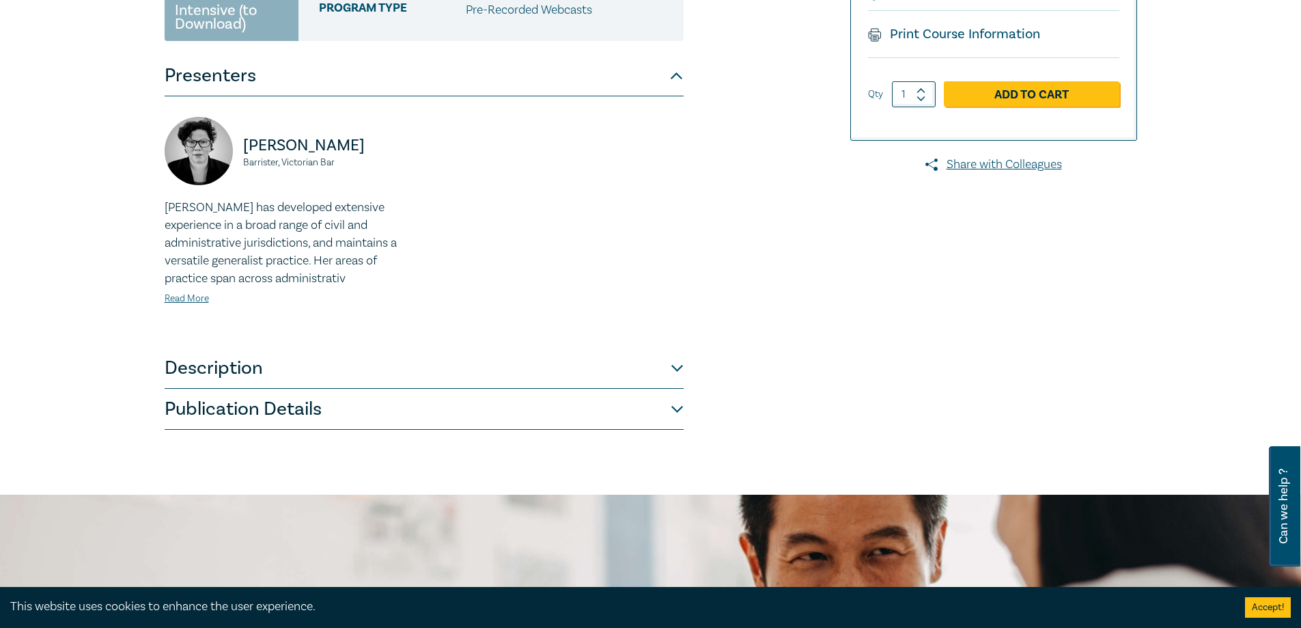
click at [397, 374] on button "Description" at bounding box center [424, 368] width 519 height 41
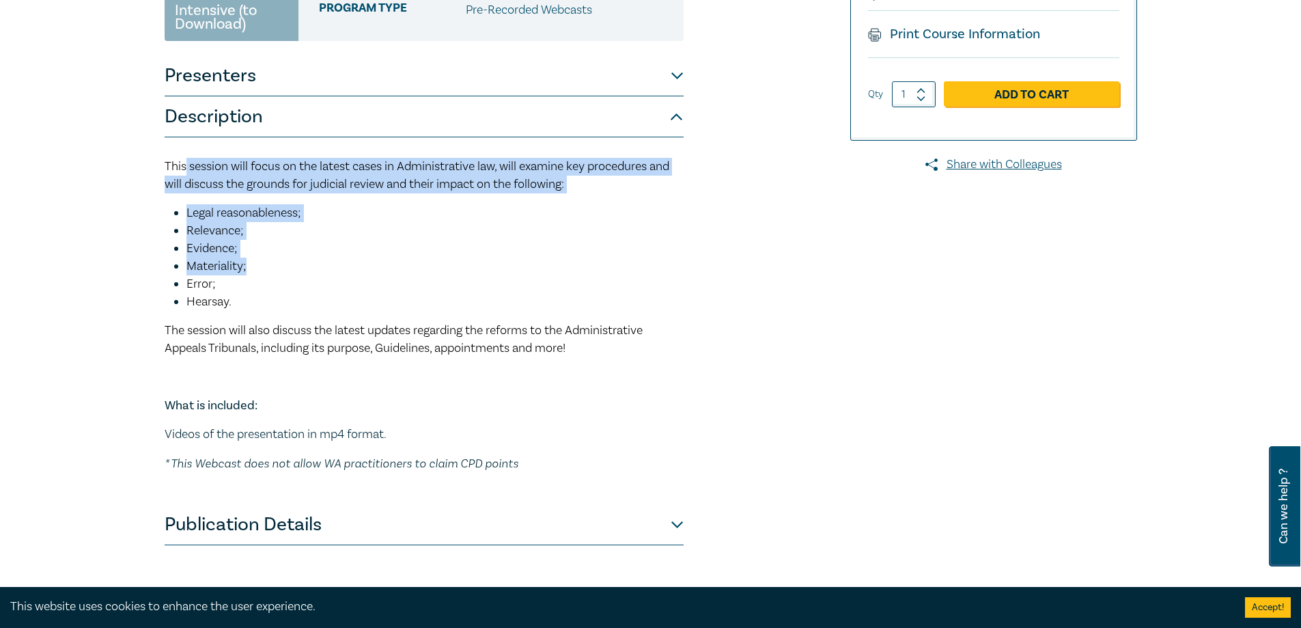
drag, startPoint x: 225, startPoint y: 204, endPoint x: 389, endPoint y: 266, distance: 175.3
click at [389, 266] on div "This session will focus on the latest cases in Administrative law, will examine…" at bounding box center [424, 315] width 519 height 315
click at [390, 266] on li "Materiality;" at bounding box center [434, 266] width 497 height 18
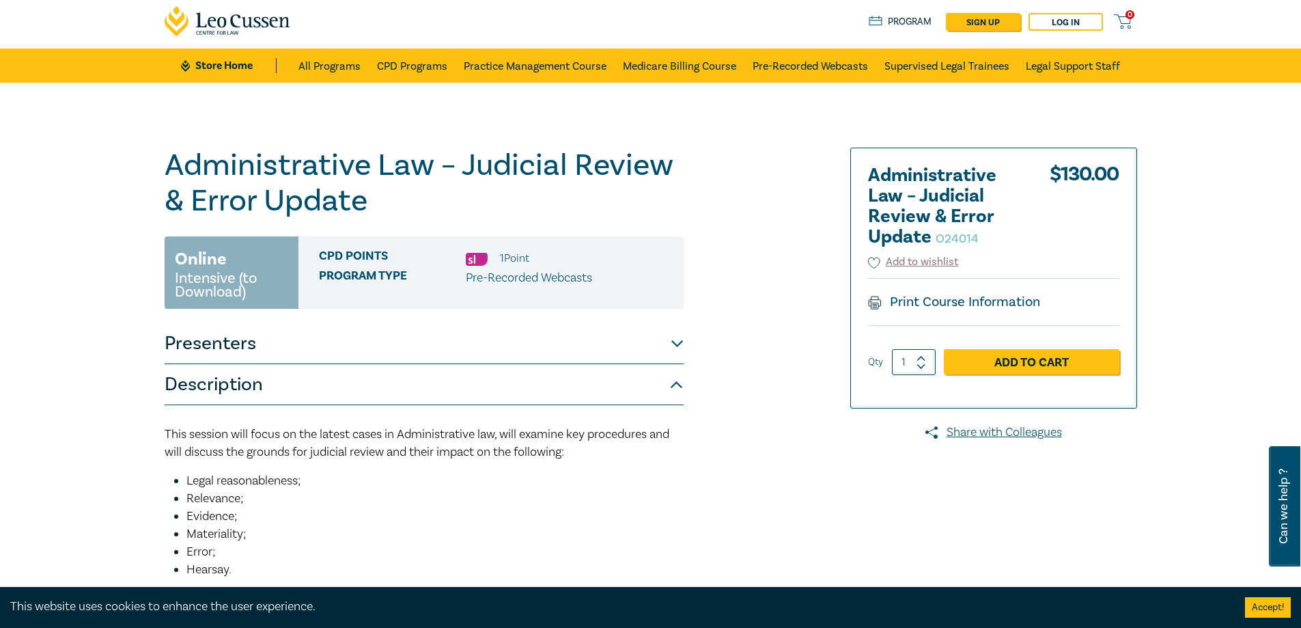
scroll to position [0, 0]
